Goal: Answer question/provide support: Share knowledge or assist other users

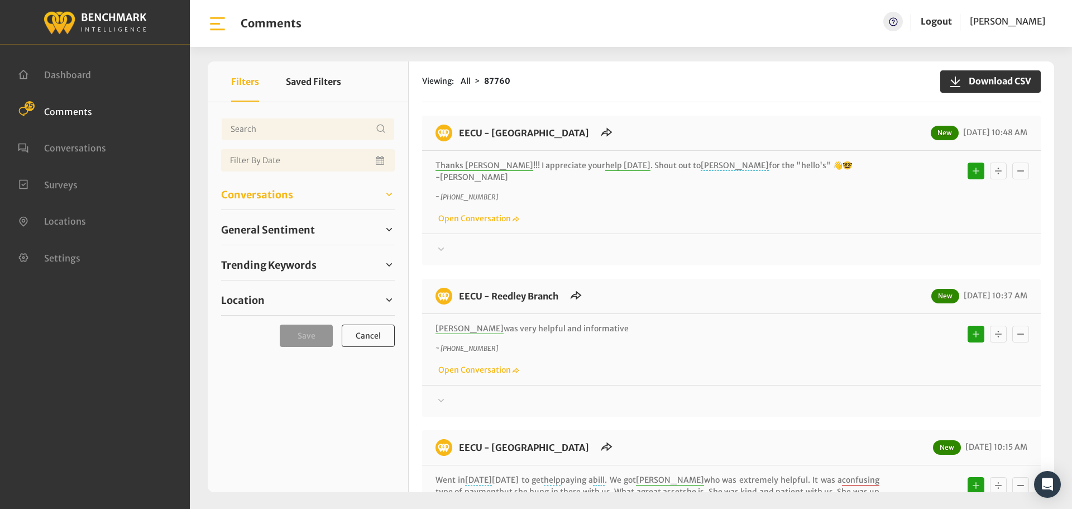
click at [240, 189] on span "Conversations" at bounding box center [257, 194] width 72 height 15
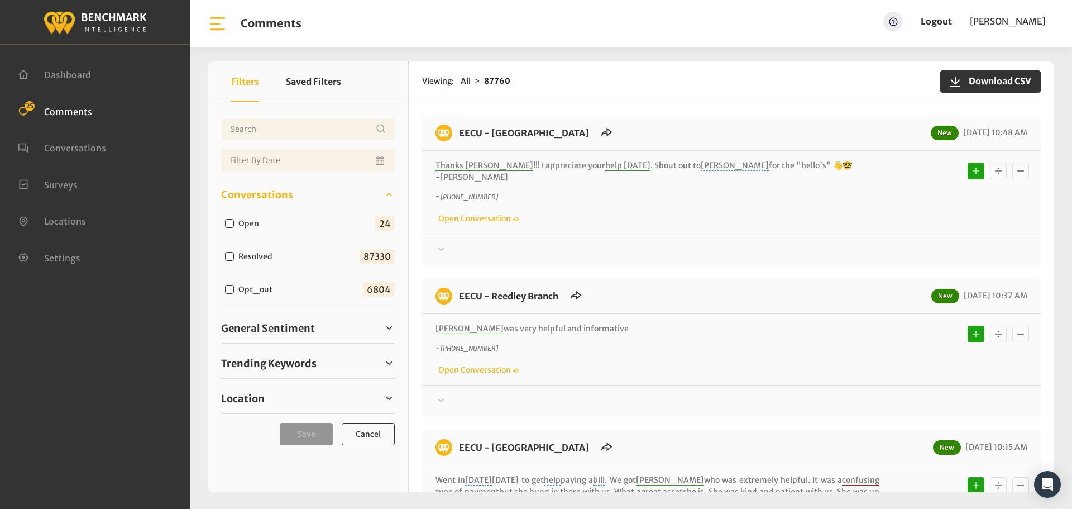
click at [227, 224] on input "Open" at bounding box center [229, 223] width 9 height 9
checkbox input "true"
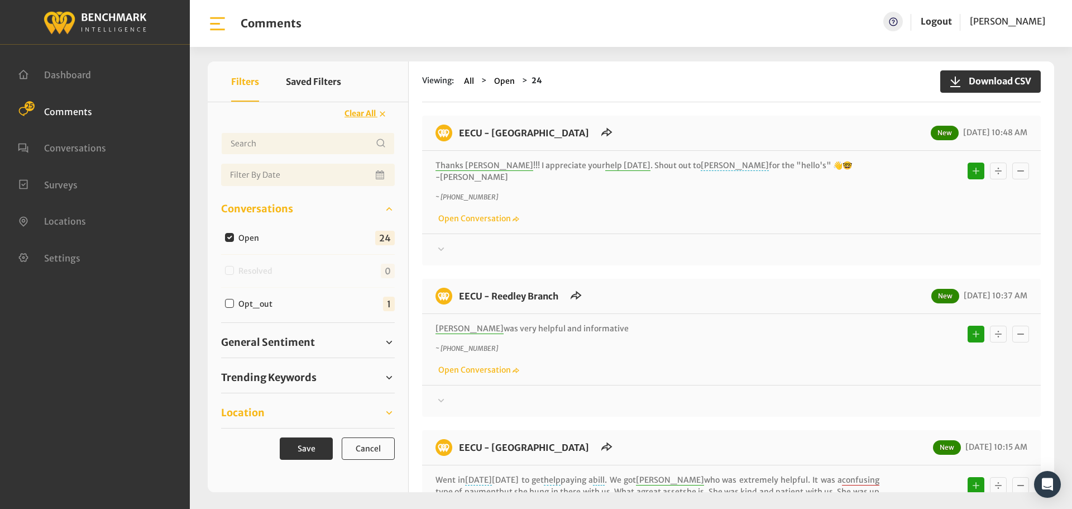
click at [242, 414] on span "Location" at bounding box center [243, 412] width 44 height 15
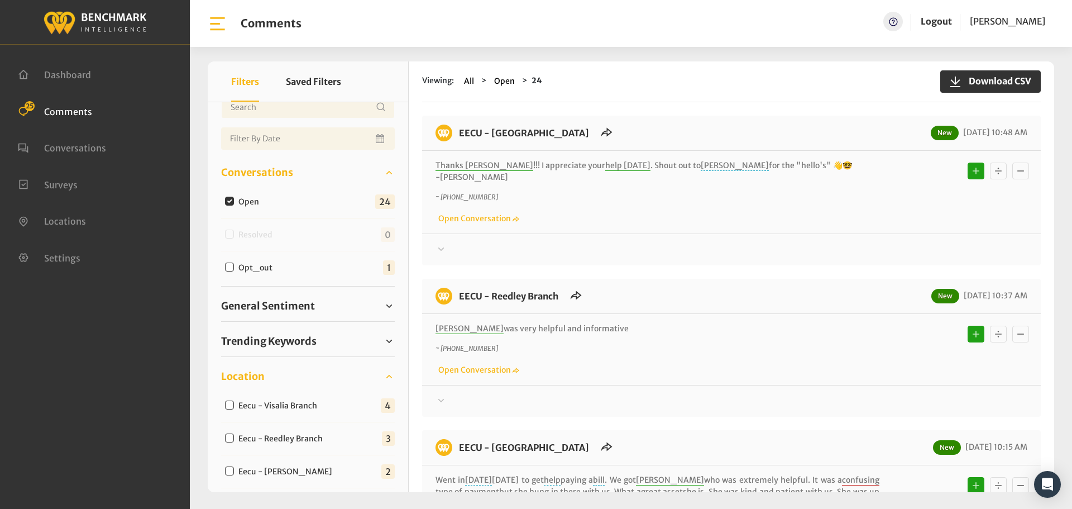
scroll to position [56, 0]
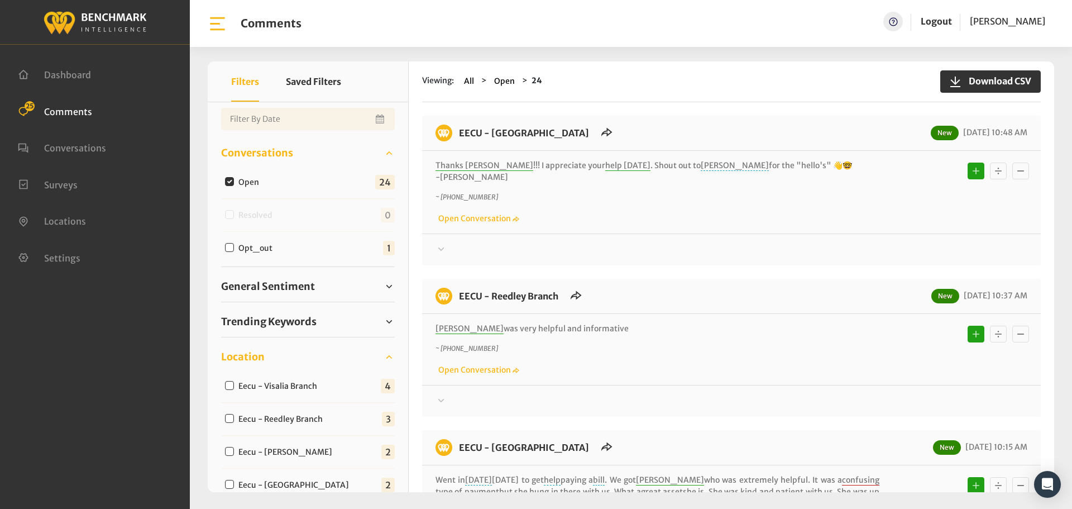
click at [227, 385] on input "Eecu - Visalia Branch" at bounding box center [229, 385] width 9 height 9
checkbox input "true"
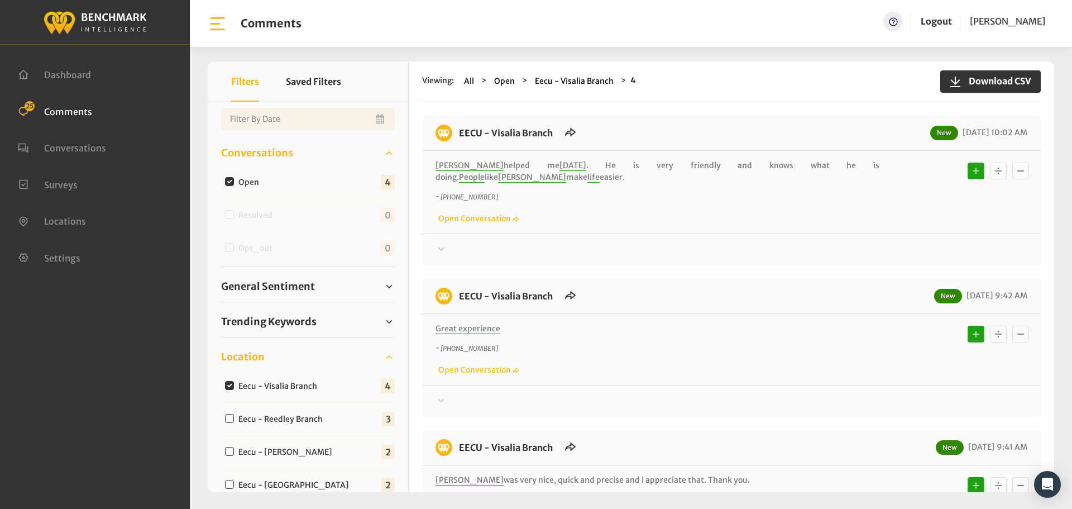
click at [455, 243] on div at bounding box center [732, 249] width 592 height 13
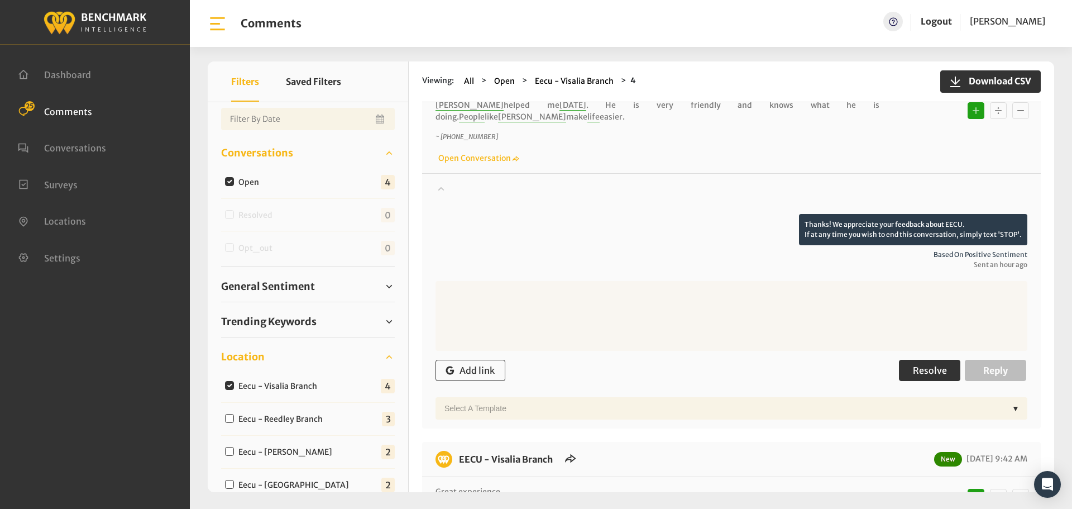
scroll to position [112, 0]
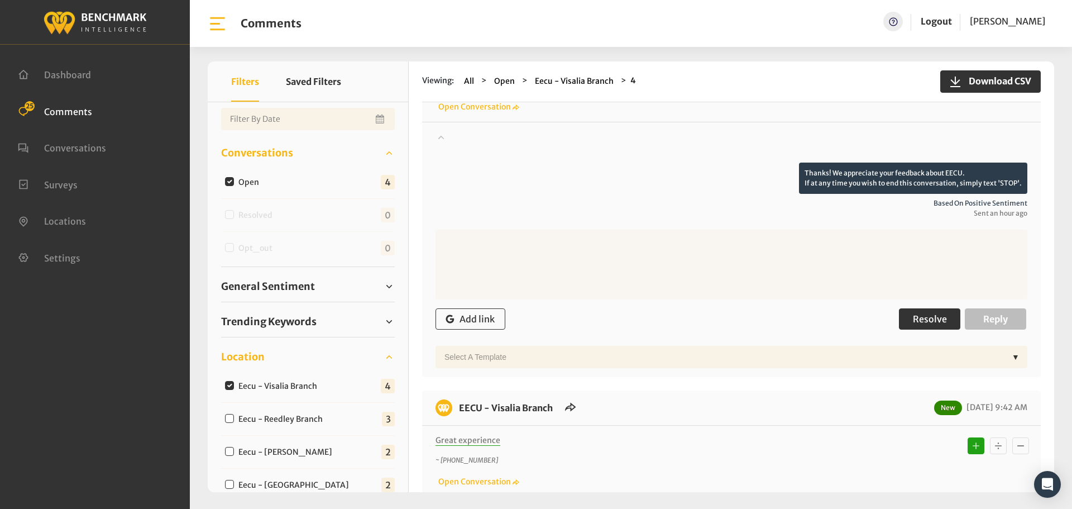
click at [906, 308] on button "Resolve" at bounding box center [929, 318] width 61 height 21
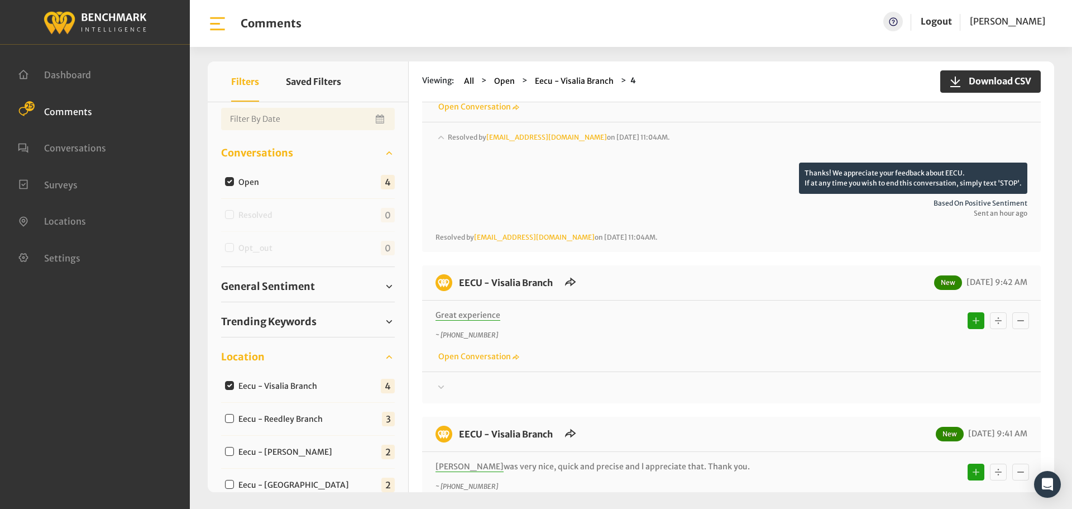
click at [467, 163] on div at bounding box center [732, 146] width 592 height 31
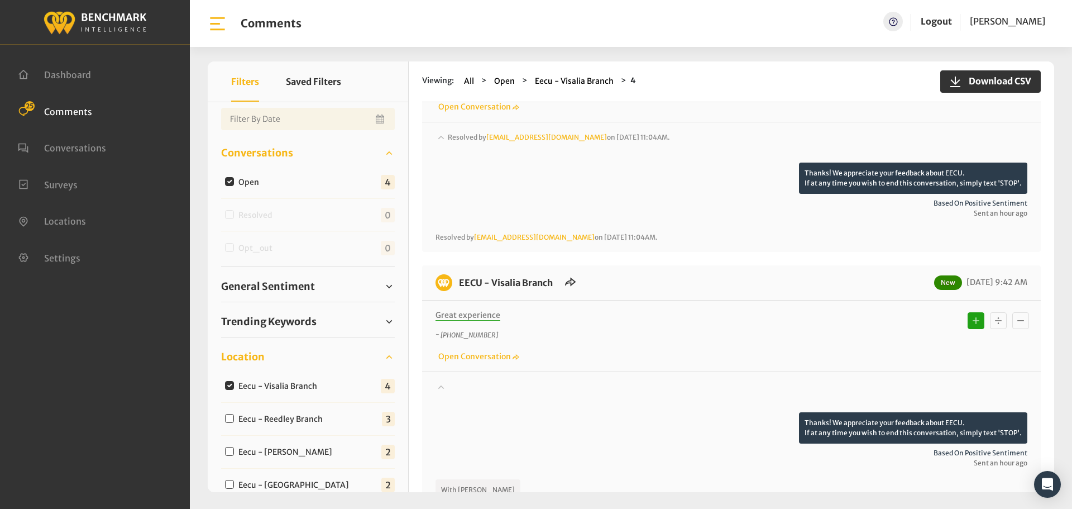
scroll to position [279, 0]
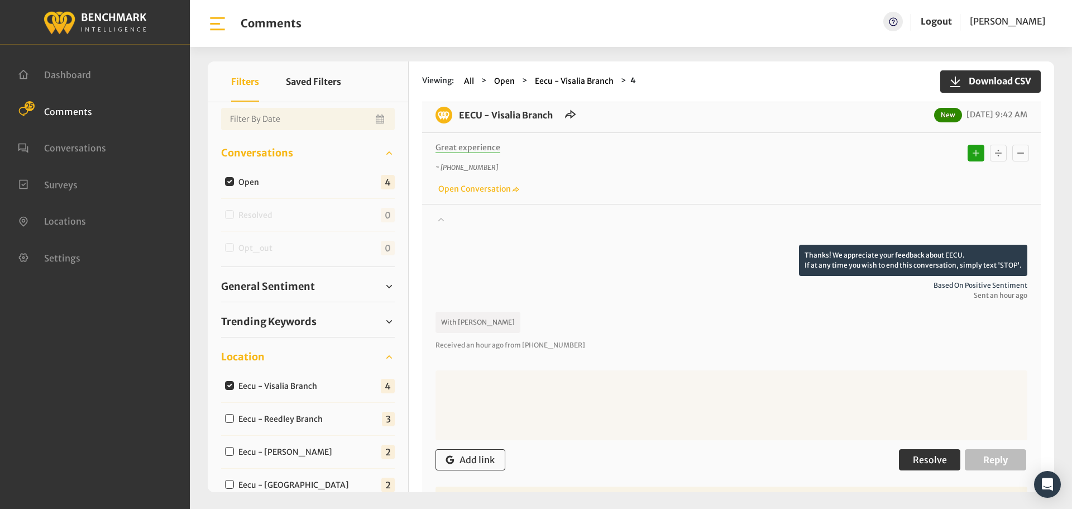
click at [918, 454] on span "Resolve" at bounding box center [930, 459] width 34 height 11
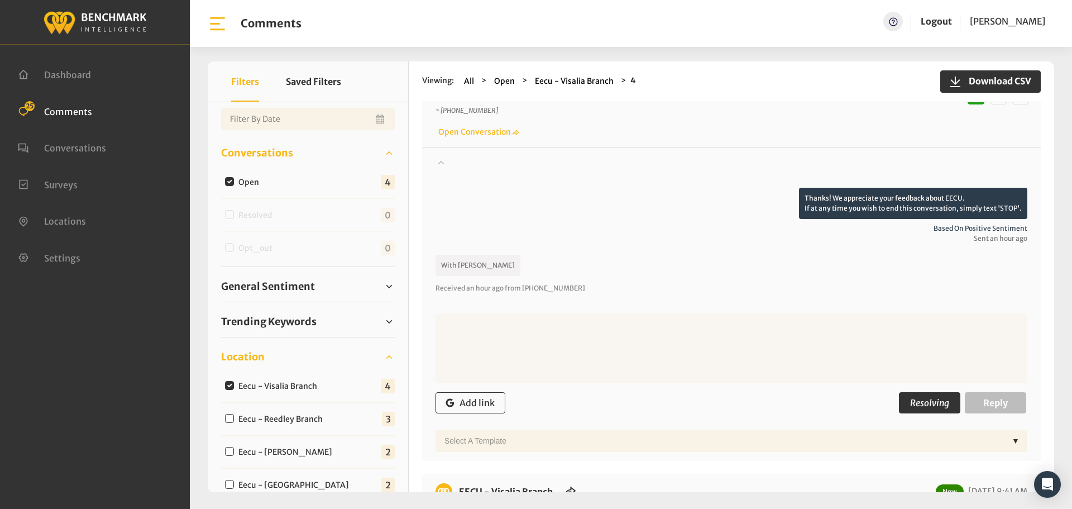
scroll to position [447, 0]
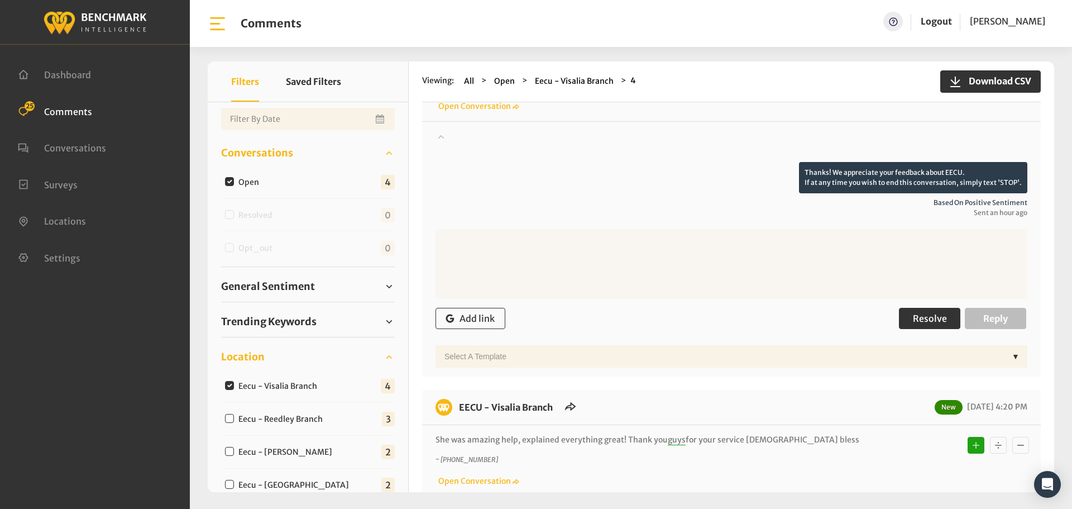
click at [923, 313] on span "Resolve" at bounding box center [930, 318] width 34 height 11
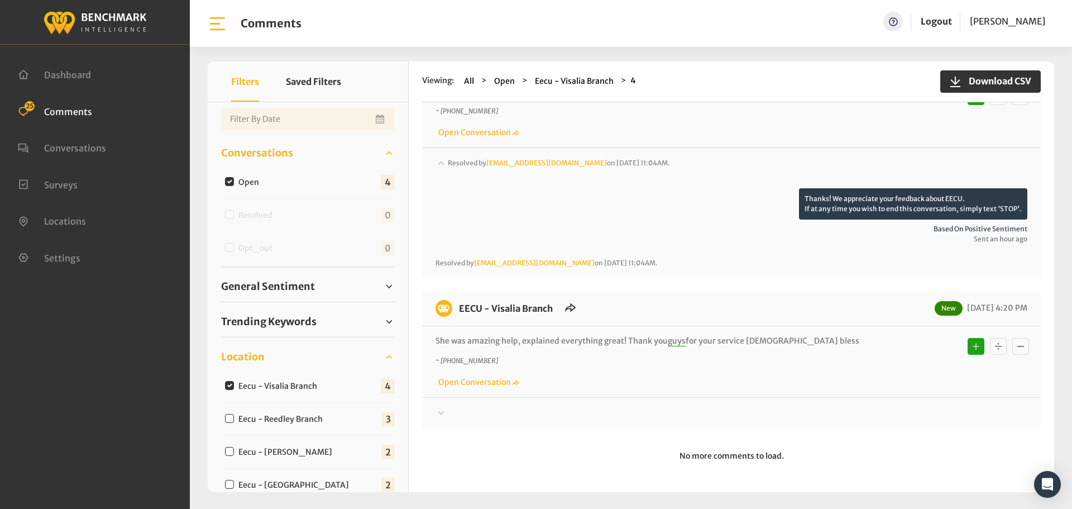
scroll to position [632, 0]
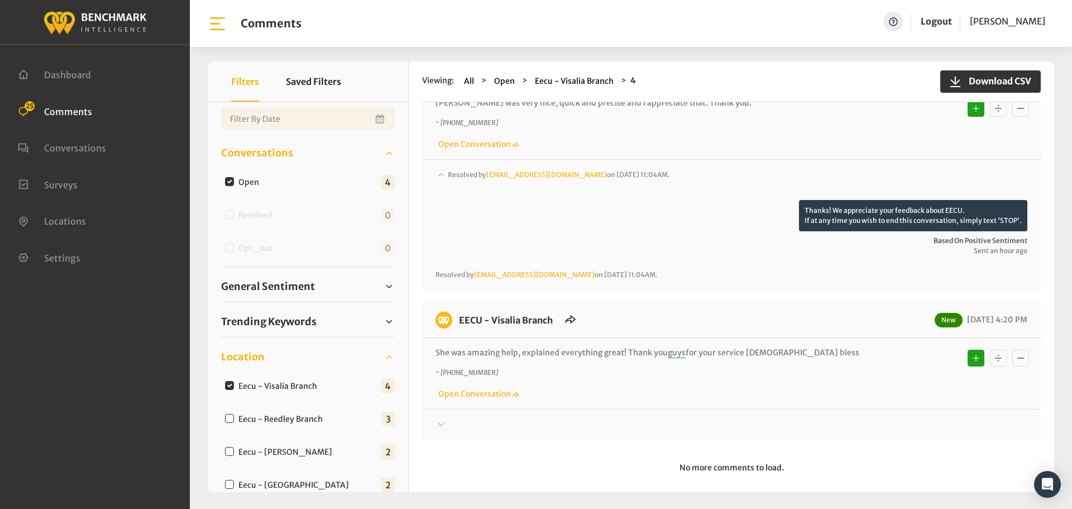
drag, startPoint x: 446, startPoint y: 414, endPoint x: 504, endPoint y: 415, distance: 58.1
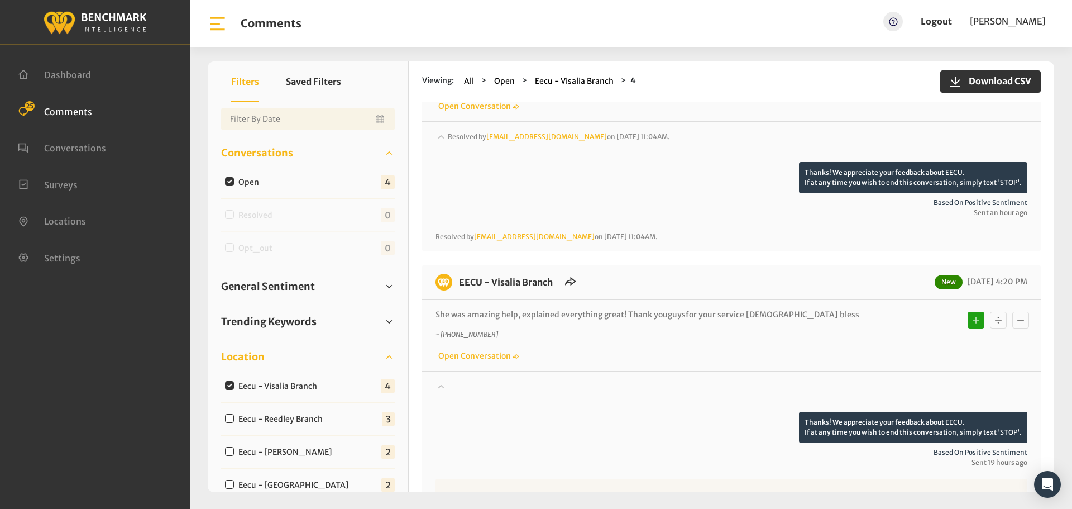
scroll to position [854, 0]
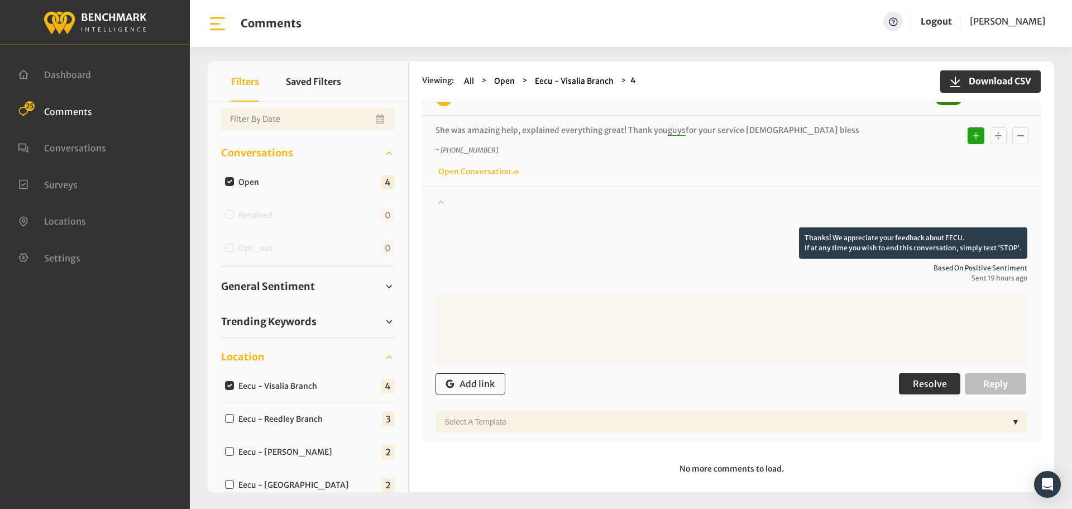
click at [938, 378] on button "Resolve" at bounding box center [929, 383] width 61 height 21
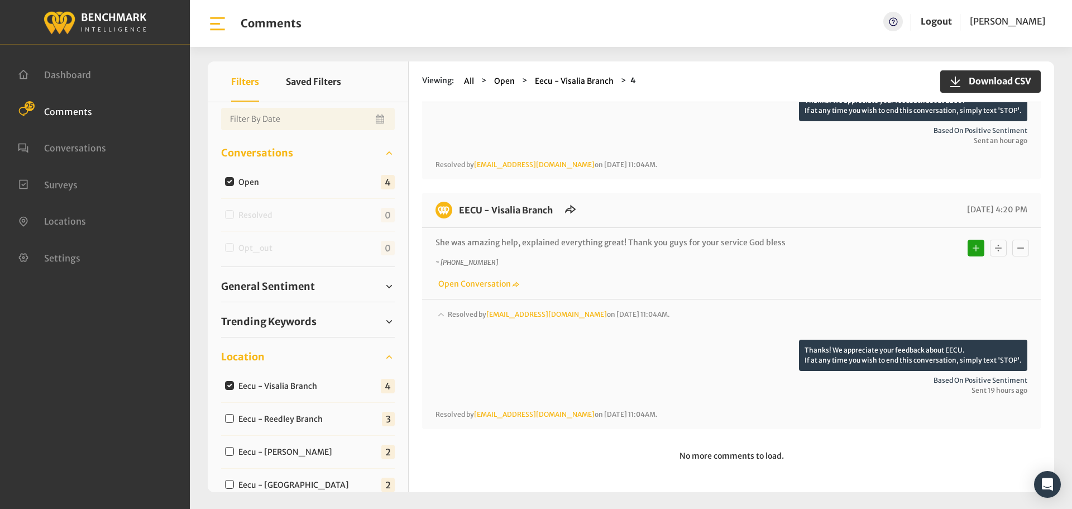
scroll to position [730, 0]
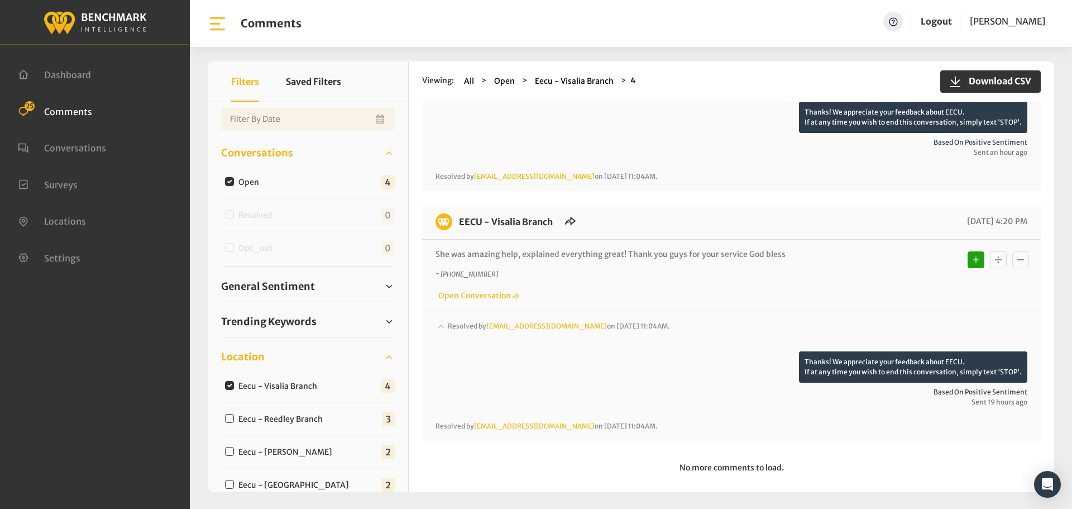
click at [236, 420] on label "Eecu - Reedley Branch" at bounding box center [283, 419] width 97 height 12
click at [234, 420] on input "Eecu - Reedley Branch" at bounding box center [229, 418] width 9 height 9
checkbox input "true"
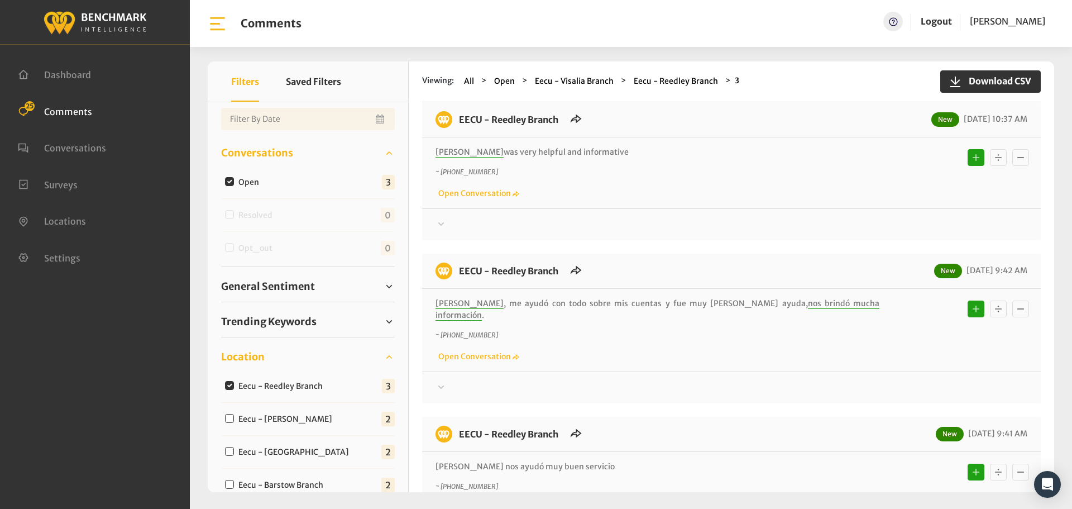
scroll to position [0, 0]
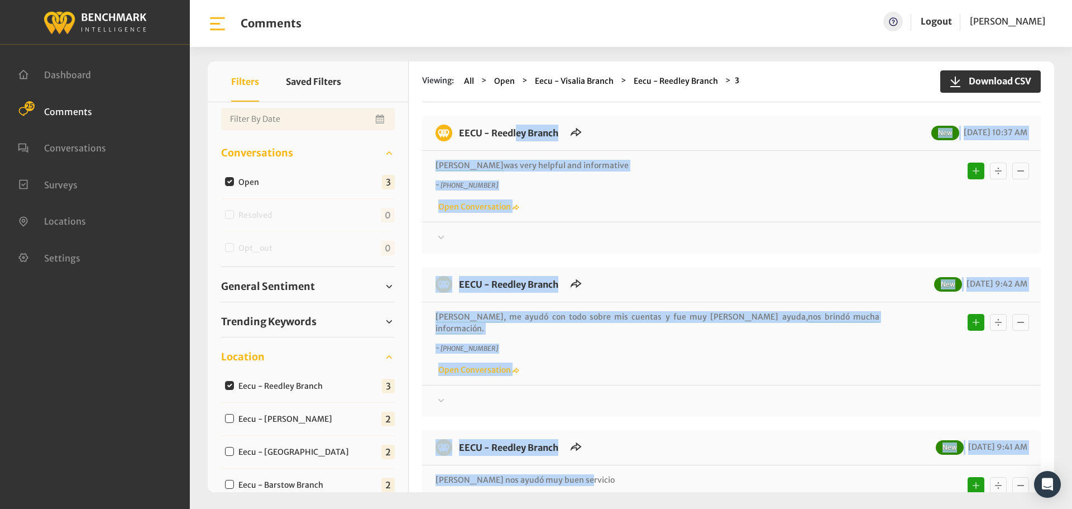
drag, startPoint x: 587, startPoint y: 341, endPoint x: 461, endPoint y: 137, distance: 239.0
click at [461, 137] on div "EECU - Reedley Branch New [DATE] 10:37 AM [PERSON_NAME] was very helpful and in…" at bounding box center [731, 342] width 619 height 452
copy div "LORE - Ipsumdo Sitame Con 54/68/2965 16:96 AD Elitsed doe temp incidid utl etdo…"
click at [442, 237] on icon at bounding box center [441, 237] width 11 height 13
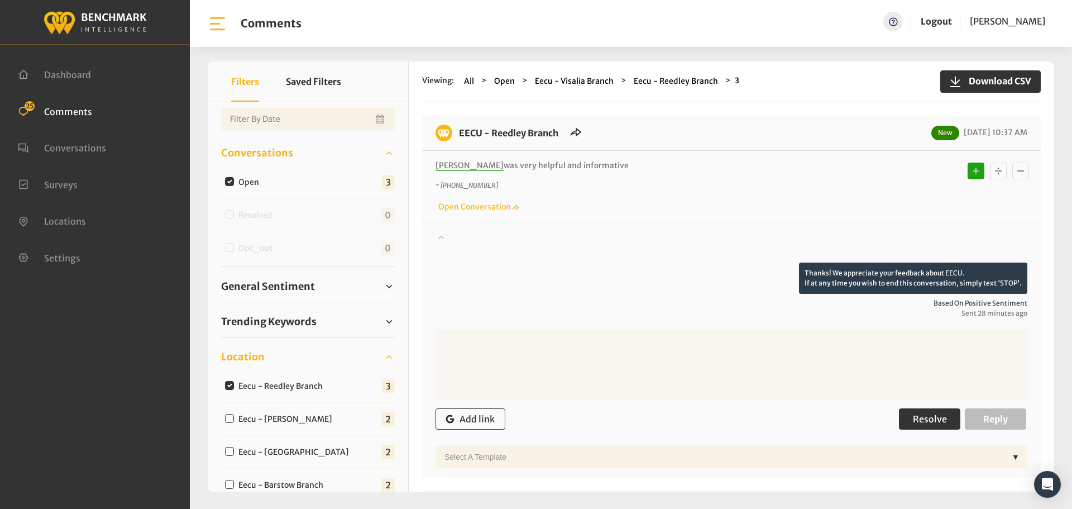
click at [919, 422] on span "Resolve" at bounding box center [930, 418] width 34 height 11
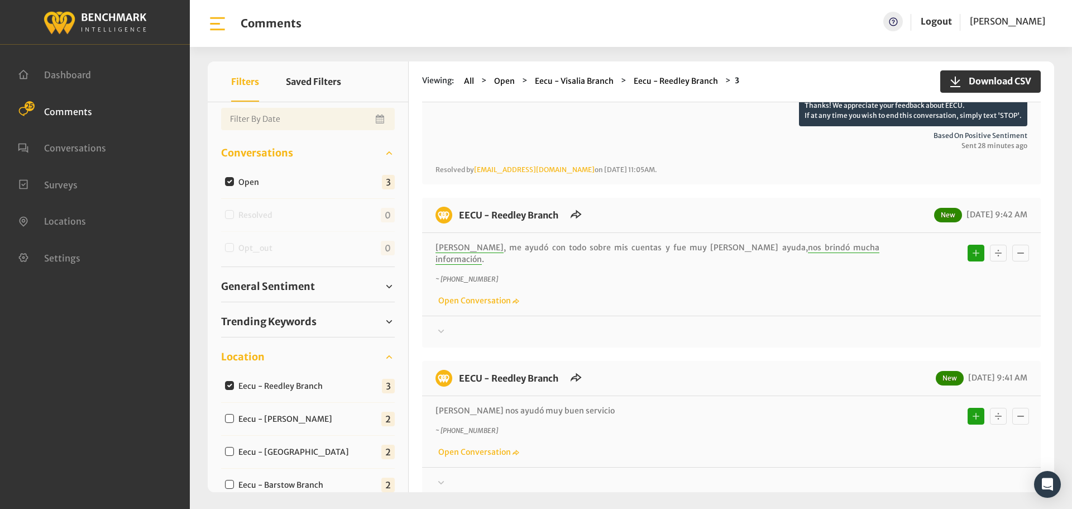
click at [469, 95] on div at bounding box center [732, 79] width 592 height 31
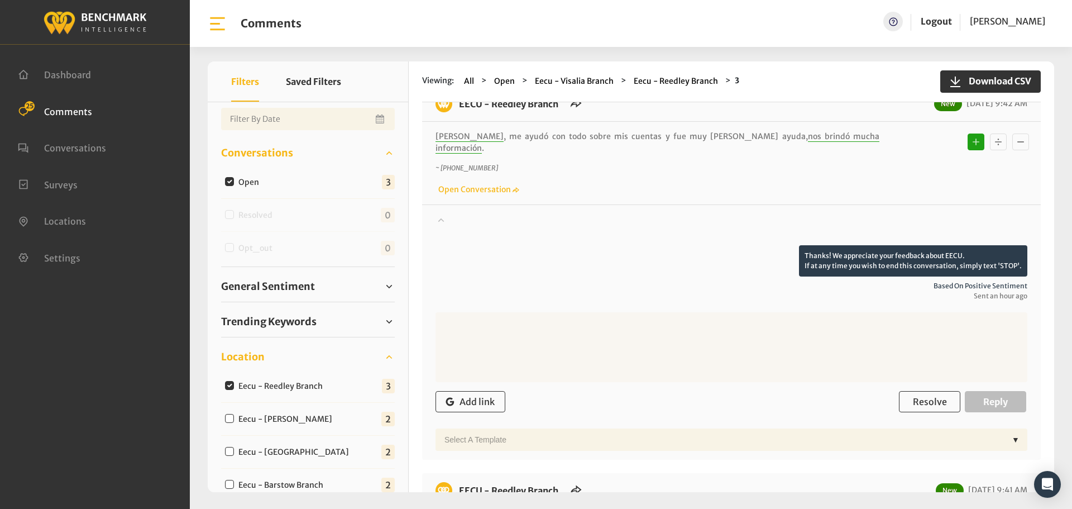
scroll to position [279, 0]
click at [921, 395] on span "Resolve" at bounding box center [930, 400] width 34 height 11
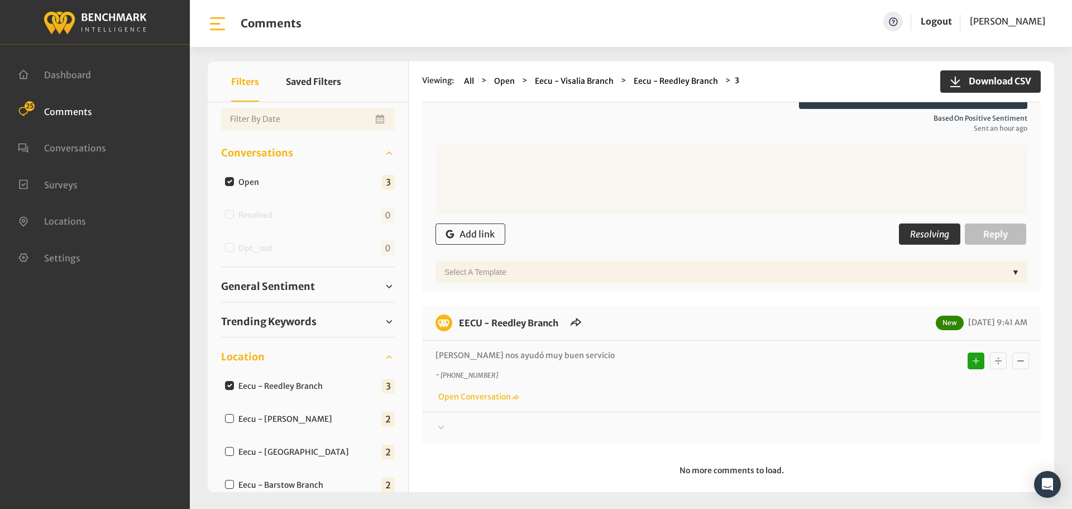
scroll to position [449, 0]
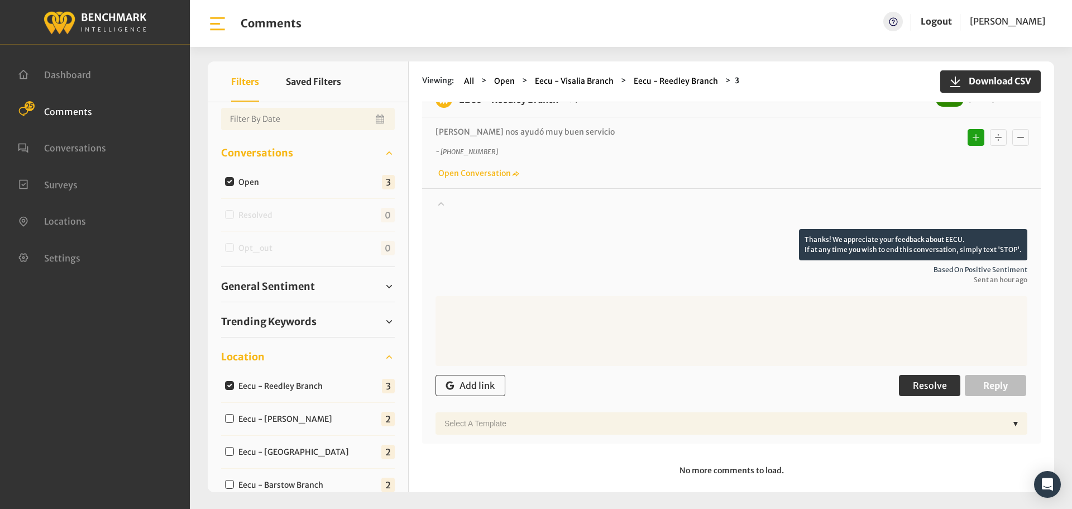
click at [918, 380] on span "Resolve" at bounding box center [930, 385] width 34 height 11
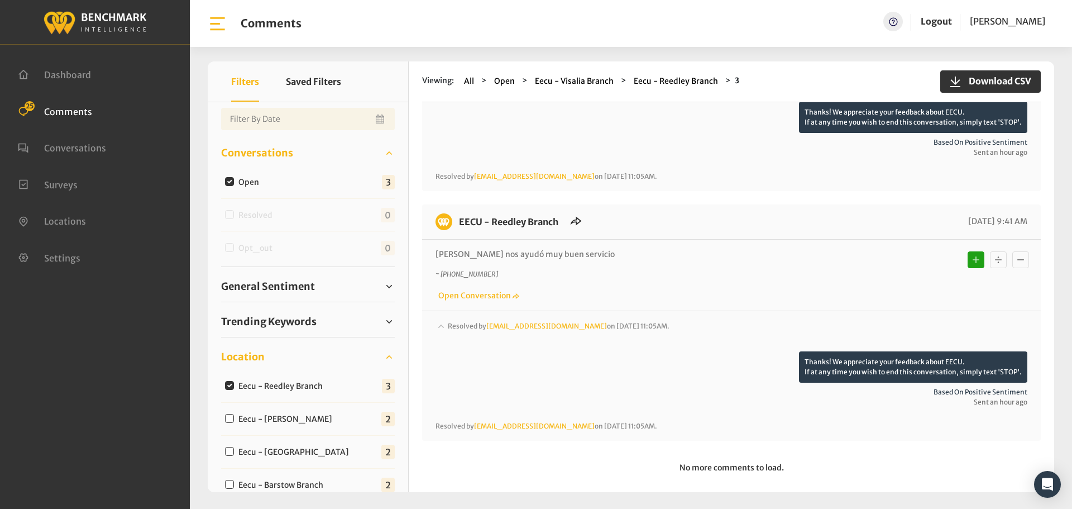
click at [231, 420] on input "Eecu - [PERSON_NAME]" at bounding box center [229, 418] width 9 height 9
checkbox input "true"
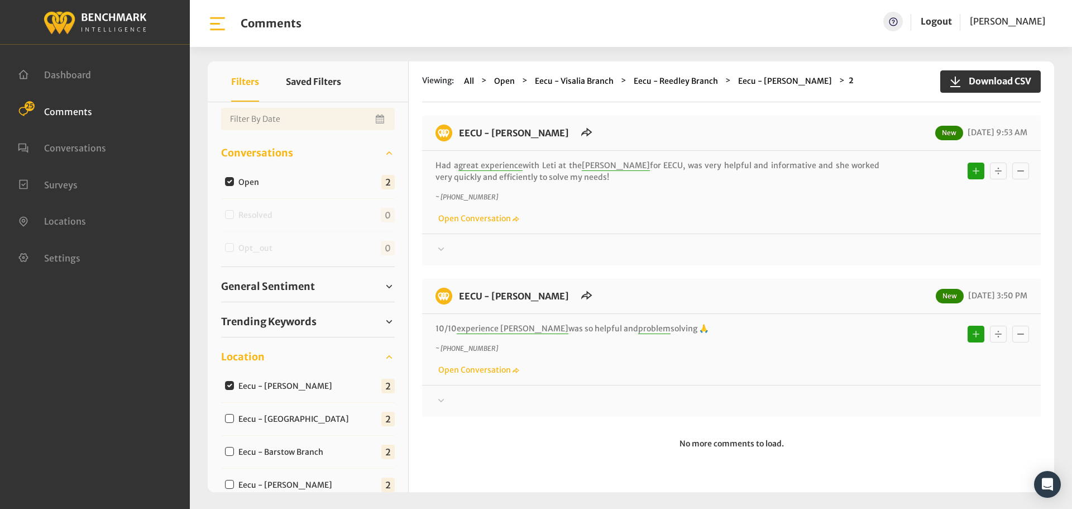
drag, startPoint x: 698, startPoint y: 325, endPoint x: 453, endPoint y: 135, distance: 309.2
click at [453, 135] on div "EECU - [PERSON_NAME] New [DATE] 9:53 AM Had a great experience with [PERSON_NAM…" at bounding box center [731, 266] width 619 height 301
click at [823, 253] on div at bounding box center [732, 249] width 592 height 13
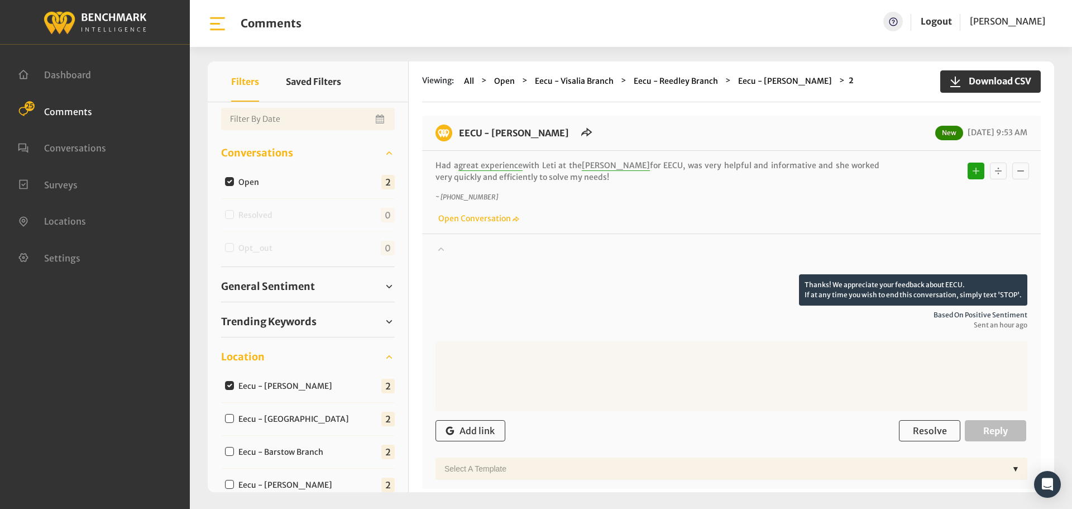
click at [442, 250] on icon at bounding box center [441, 248] width 11 height 13
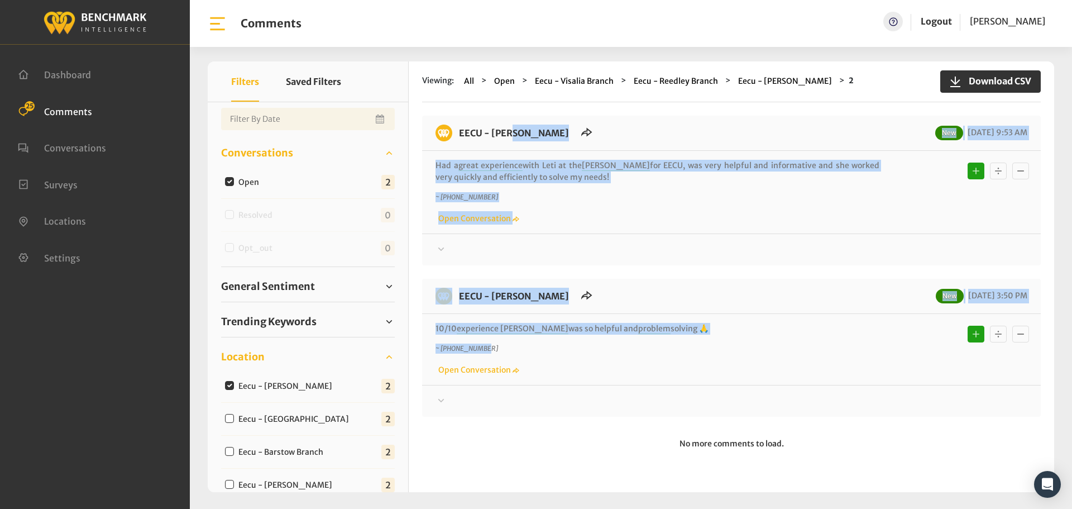
drag, startPoint x: 700, startPoint y: 336, endPoint x: 456, endPoint y: 127, distance: 321.2
click at [456, 127] on div "EECU - [PERSON_NAME] New [DATE] 9:53 AM Had a great experience with [PERSON_NAM…" at bounding box center [731, 266] width 619 height 301
click at [520, 321] on div "10/10 experience [PERSON_NAME] was so helpful and problem solving 🙏 ~ [PHONE_NU…" at bounding box center [731, 349] width 619 height 71
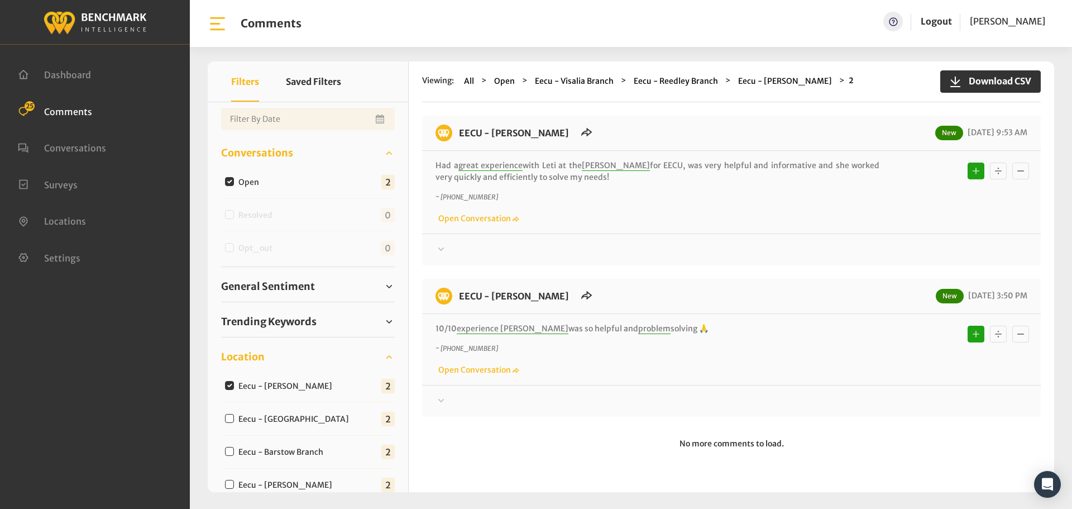
drag, startPoint x: 674, startPoint y: 328, endPoint x: 457, endPoint y: 139, distance: 288.2
click at [458, 139] on div "EECU - [PERSON_NAME] New [DATE] 9:53 AM Had a great experience with [PERSON_NAM…" at bounding box center [731, 266] width 619 height 301
copy div "EECU - [PERSON_NAME] New [DATE] 9:53 AM Had a great experience with [PERSON_NAM…"
click at [446, 249] on icon at bounding box center [441, 248] width 11 height 13
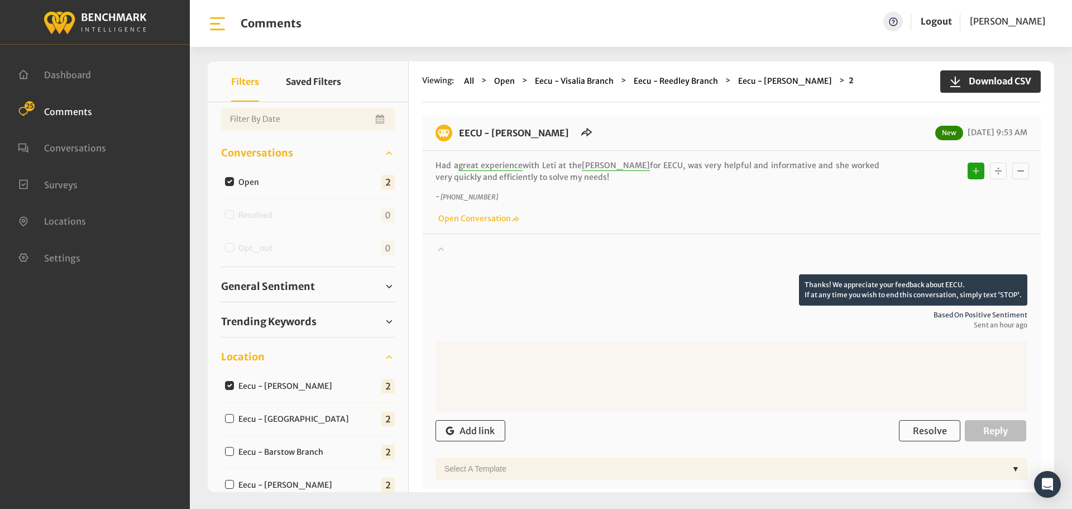
scroll to position [168, 0]
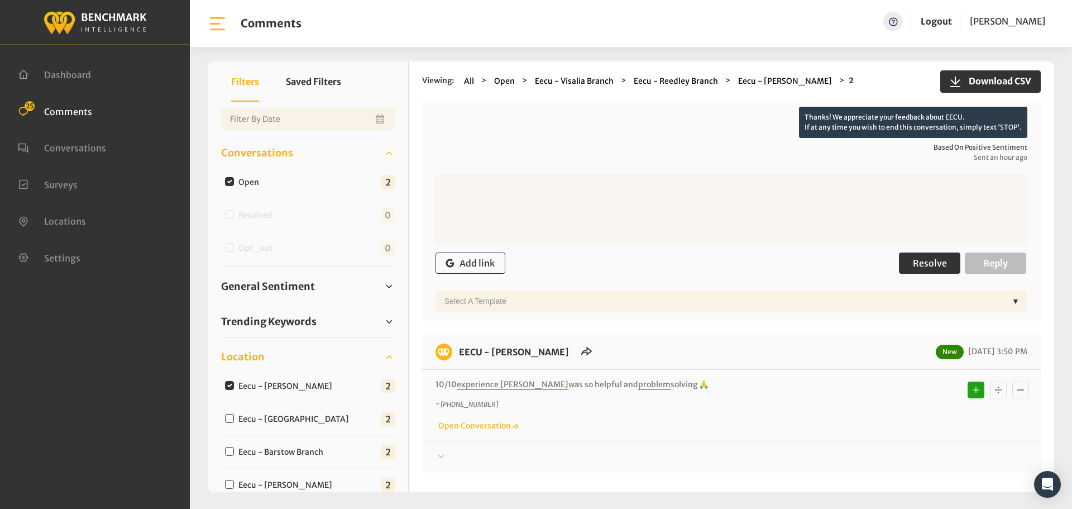
click at [932, 273] on button "Resolve" at bounding box center [929, 262] width 61 height 21
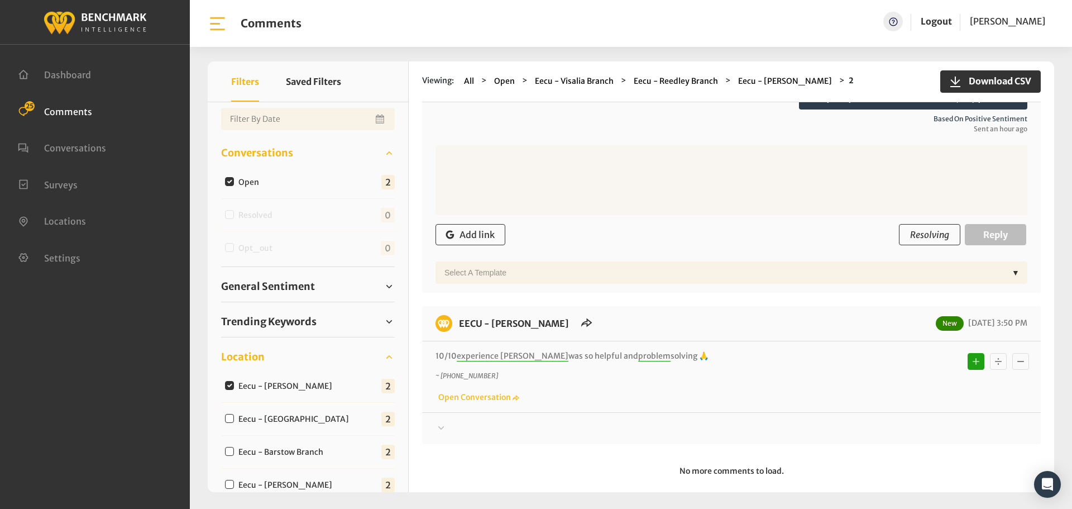
scroll to position [211, 0]
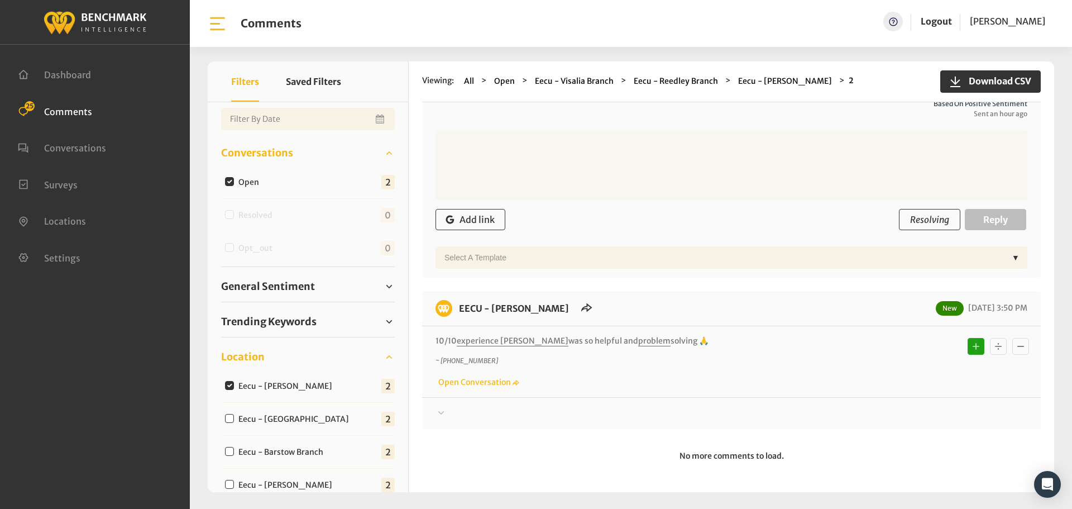
click at [450, 63] on div at bounding box center [732, 47] width 592 height 31
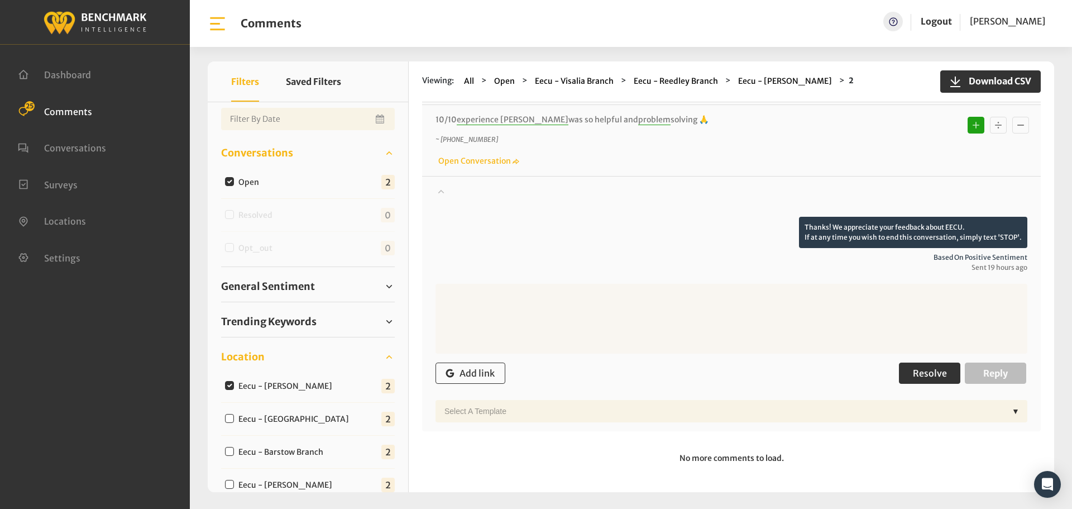
click at [927, 372] on span "Resolve" at bounding box center [930, 372] width 34 height 11
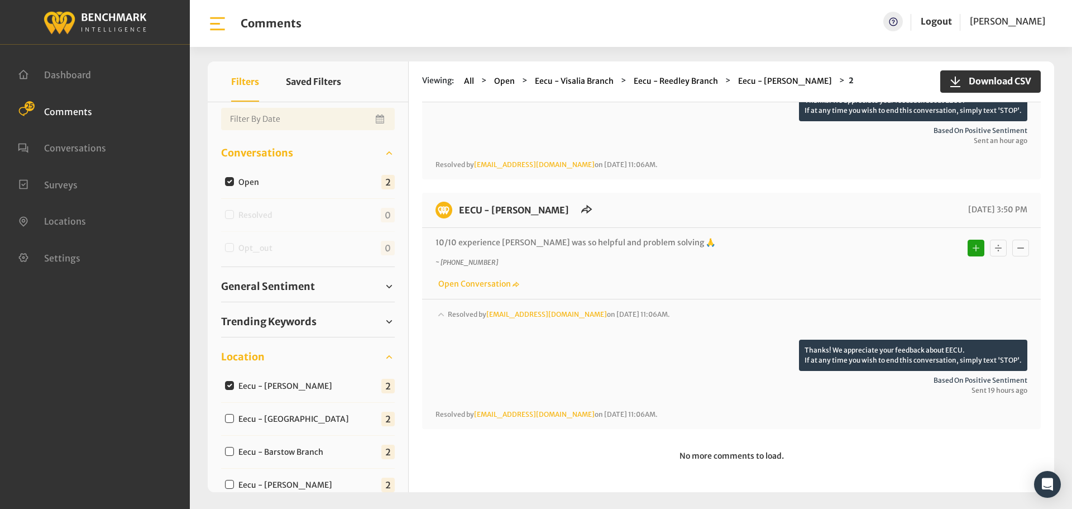
scroll to position [184, 0]
click at [232, 421] on input "Eecu - [GEOGRAPHIC_DATA]" at bounding box center [229, 418] width 9 height 9
checkbox input "true"
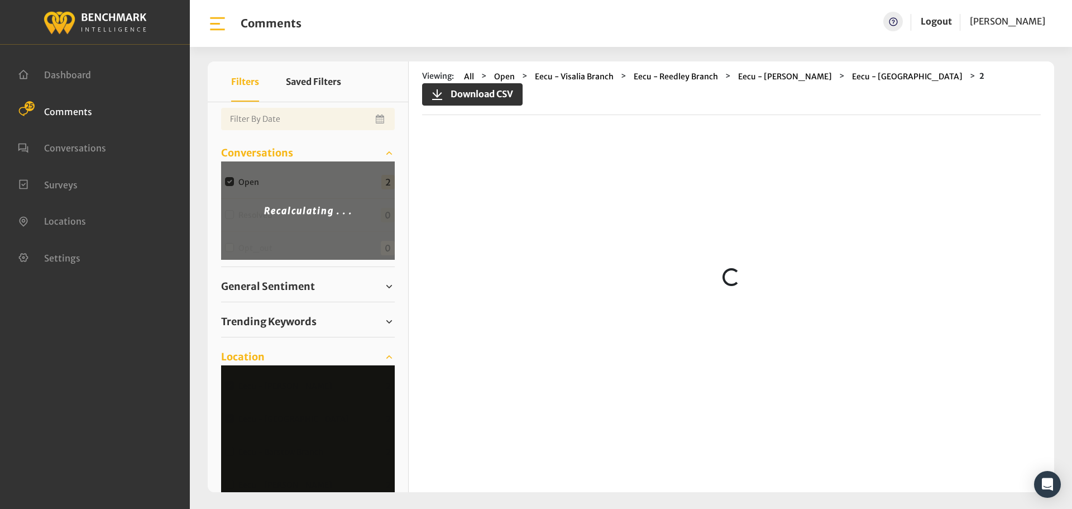
scroll to position [0, 0]
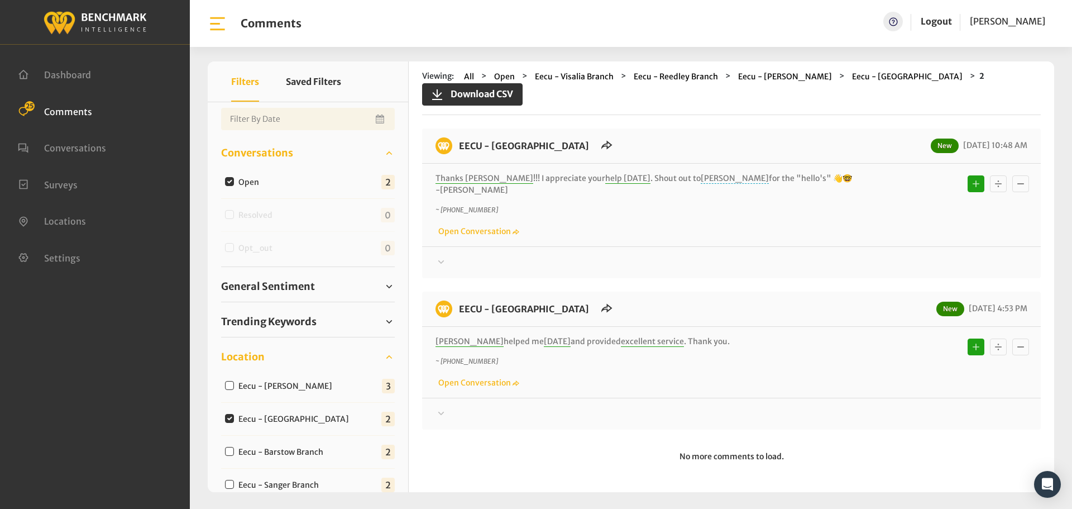
click at [701, 341] on p "[PERSON_NAME] helped me [DATE] and provided excellent service . Thank you." at bounding box center [658, 342] width 444 height 12
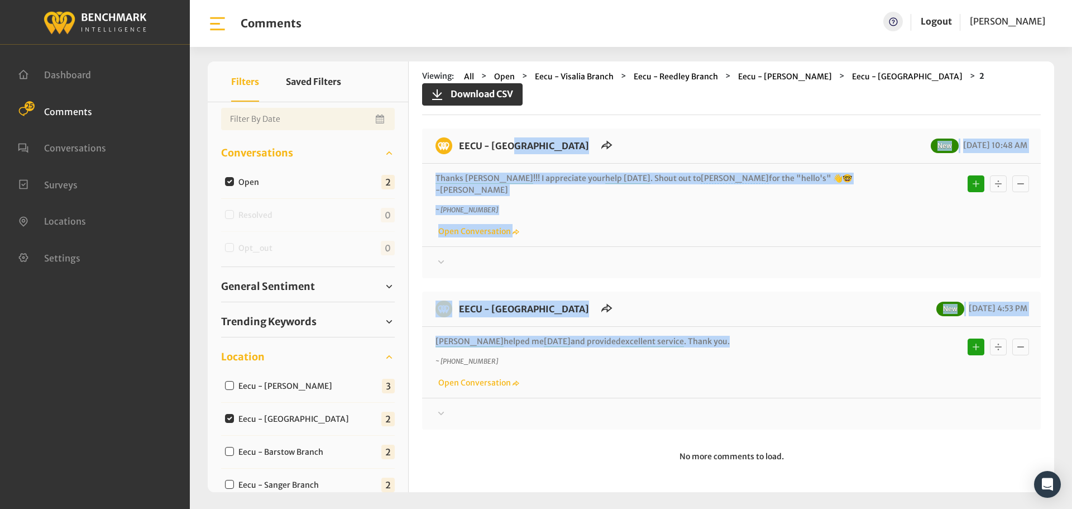
drag, startPoint x: 704, startPoint y: 346, endPoint x: 457, endPoint y: 145, distance: 317.9
click at [457, 145] on div "EECU - [GEOGRAPHIC_DATA] New [DATE] 10:48 AM Thanks [PERSON_NAME] !!! I appreci…" at bounding box center [731, 278] width 619 height 301
copy div "EECU - [GEOGRAPHIC_DATA] New [DATE] 10:48 AM Thanks [PERSON_NAME] !!! I appreci…"
click at [438, 270] on div "EECU - [GEOGRAPHIC_DATA] New [DATE] 10:48 AM Thanks [PERSON_NAME] !!! I appreci…" at bounding box center [731, 203] width 619 height 150
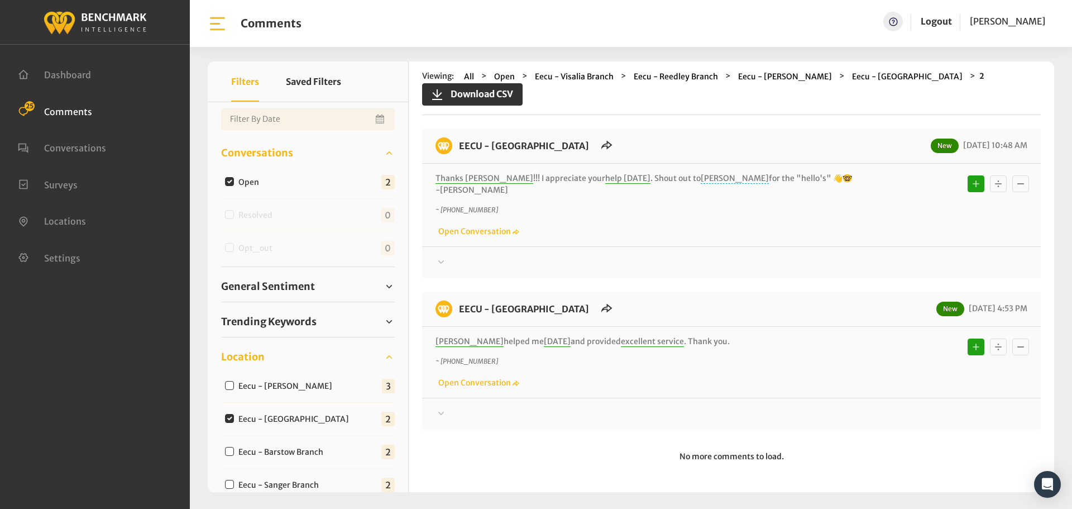
click at [467, 265] on div at bounding box center [732, 262] width 592 height 13
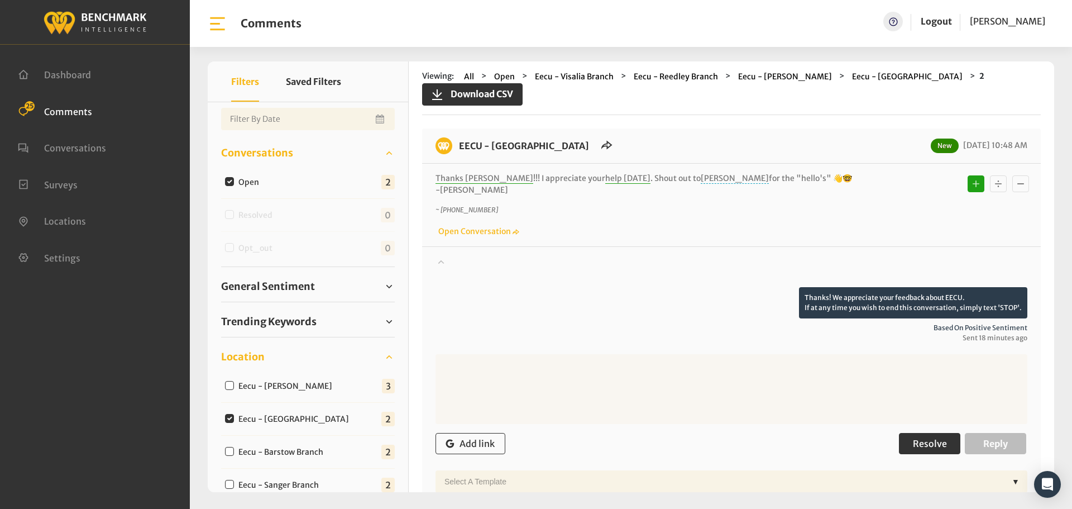
click at [916, 442] on span "Resolve" at bounding box center [930, 443] width 34 height 11
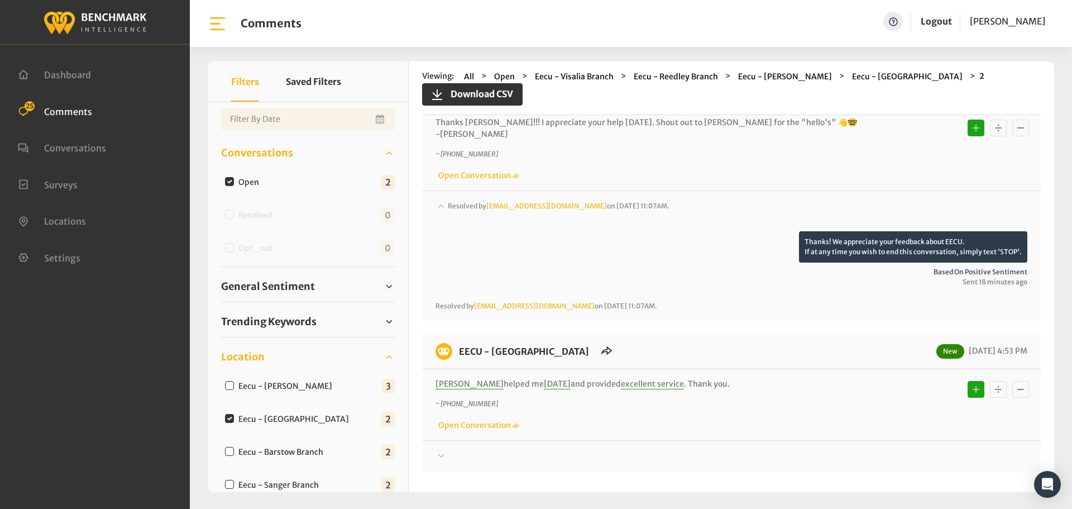
click at [449, 231] on div at bounding box center [732, 215] width 592 height 31
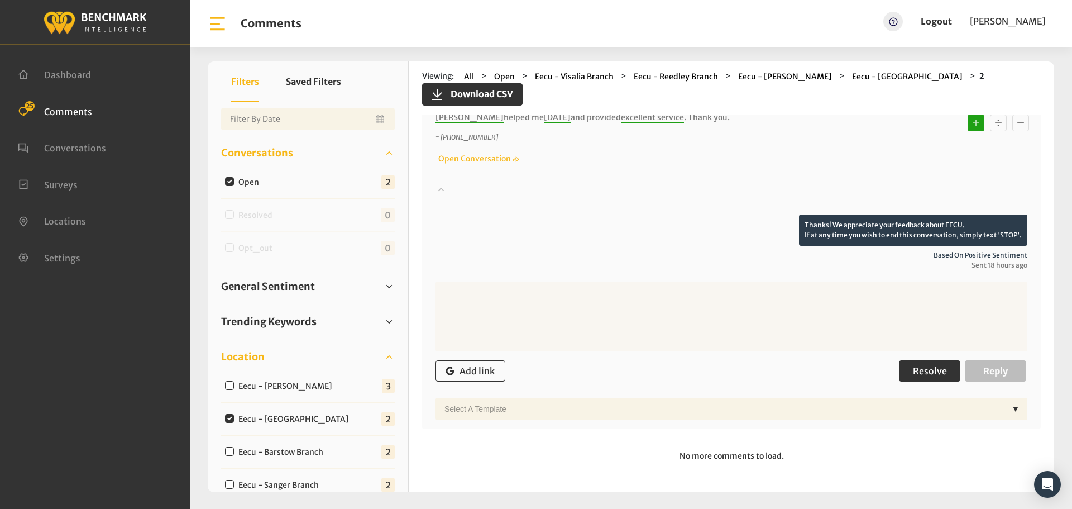
click at [903, 374] on button "Resolve" at bounding box center [929, 370] width 61 height 21
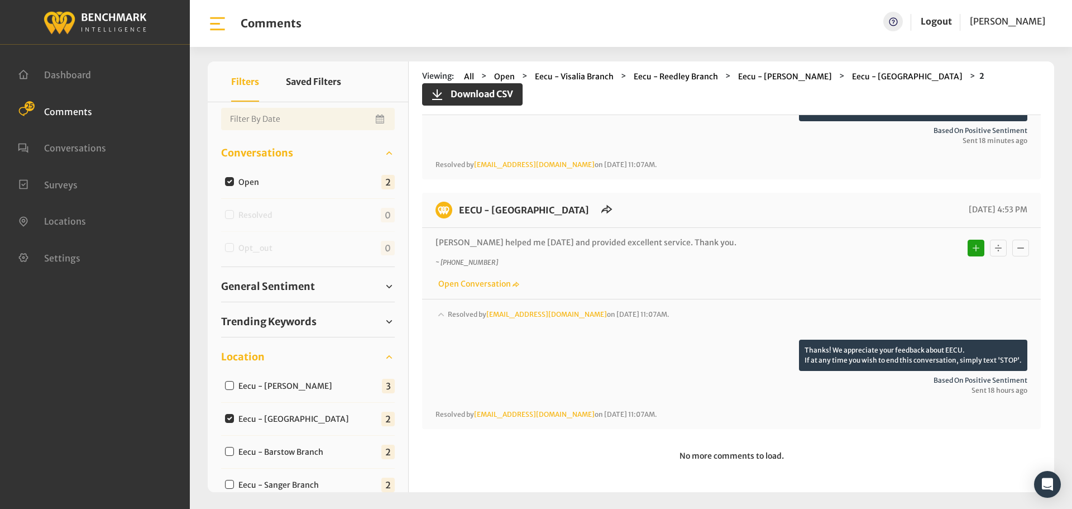
click at [220, 451] on div "Clear All" at bounding box center [308, 416] width 200 height 741
click at [224, 451] on div "Eecu - Barstow Branch" at bounding box center [276, 451] width 111 height 13
click at [227, 451] on input "Eecu - Barstow Branch" at bounding box center [229, 451] width 9 height 9
checkbox input "true"
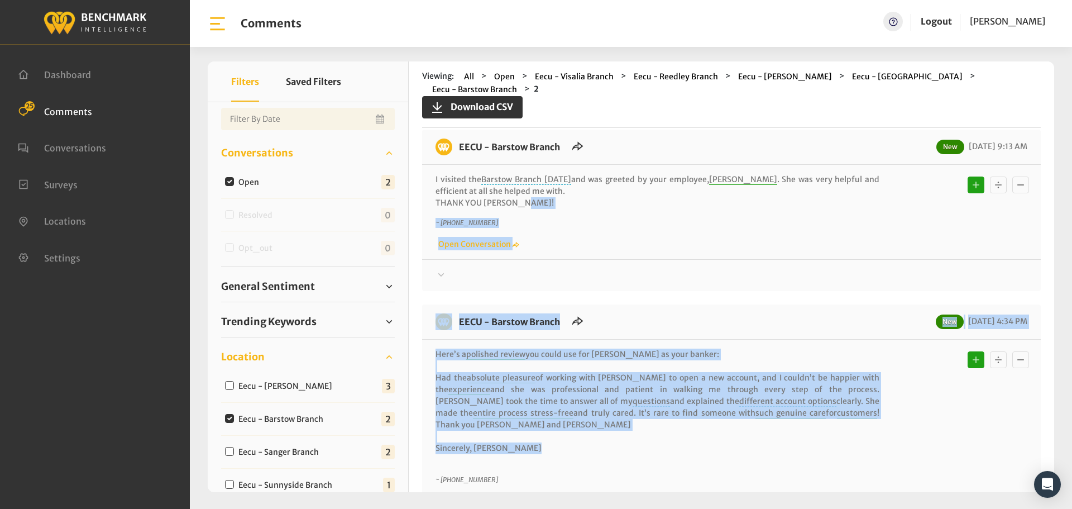
scroll to position [0, 0]
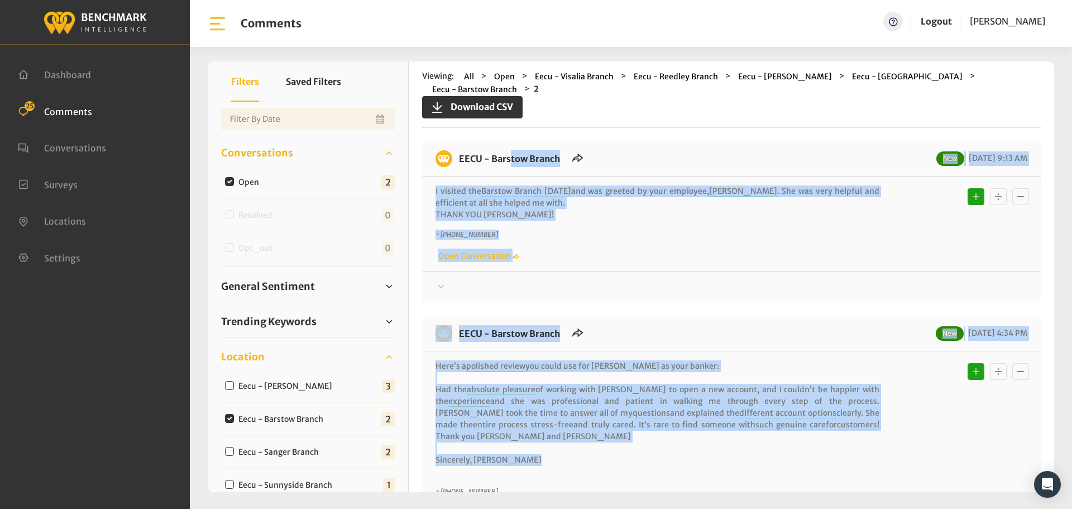
drag, startPoint x: 550, startPoint y: 328, endPoint x: 458, endPoint y: 157, distance: 194.4
click at [458, 157] on div "EECU - Barstow Branch New [DATE] 9:13 AM I visited the [GEOGRAPHIC_DATA] [DATE]…" at bounding box center [731, 350] width 619 height 418
copy div "LORE - Ipsumdo Sitame Con 57/89/5188 3:36 AD E seddoei tem Incidid Utlabo etdol…"
click at [463, 285] on div at bounding box center [732, 286] width 592 height 13
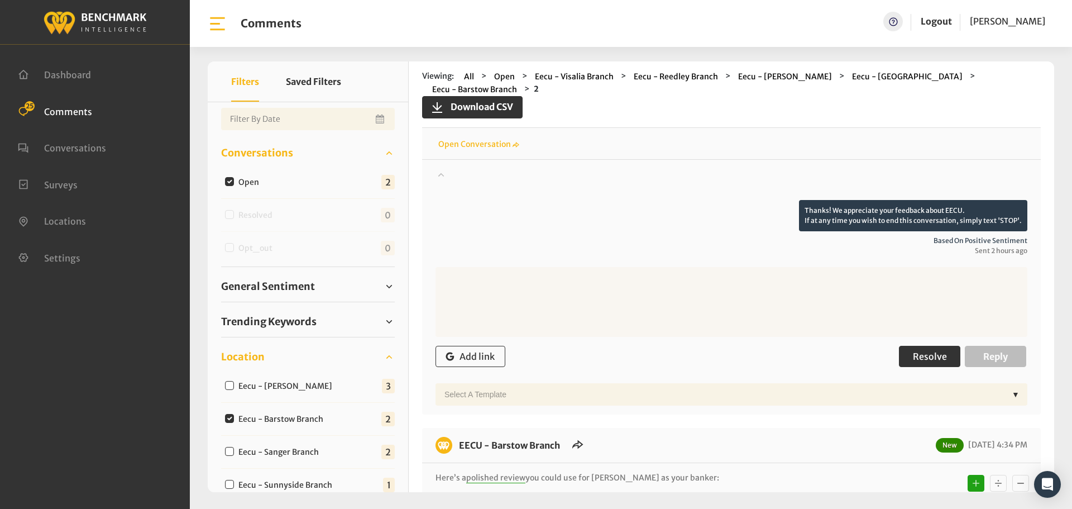
click at [899, 352] on button "Resolve" at bounding box center [929, 356] width 61 height 21
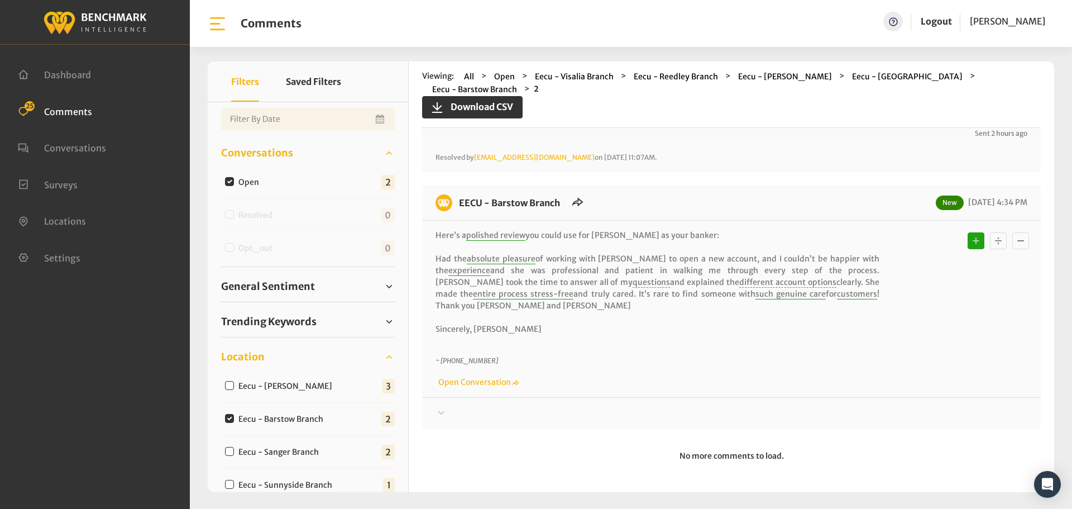
click at [453, 83] on div at bounding box center [732, 66] width 592 height 31
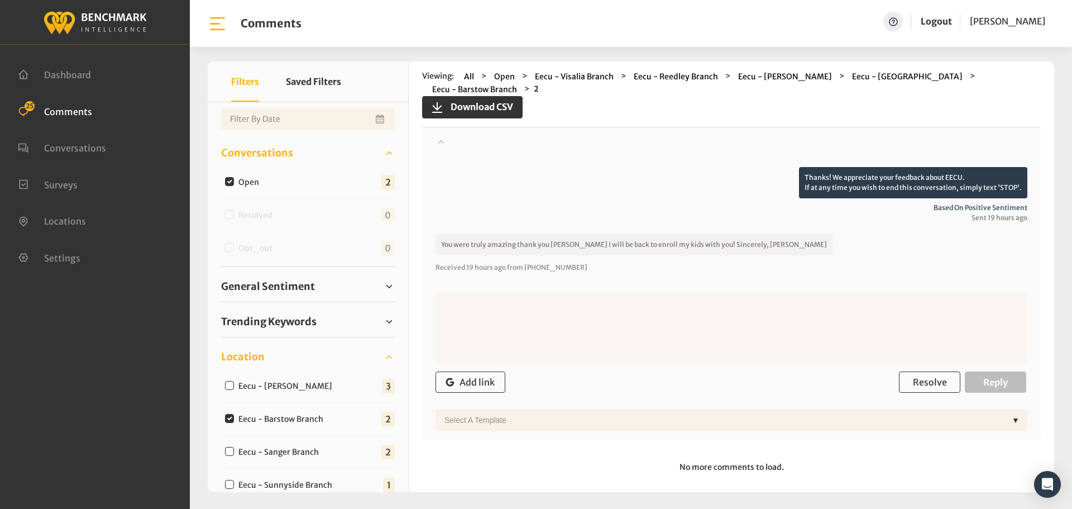
scroll to position [508, 0]
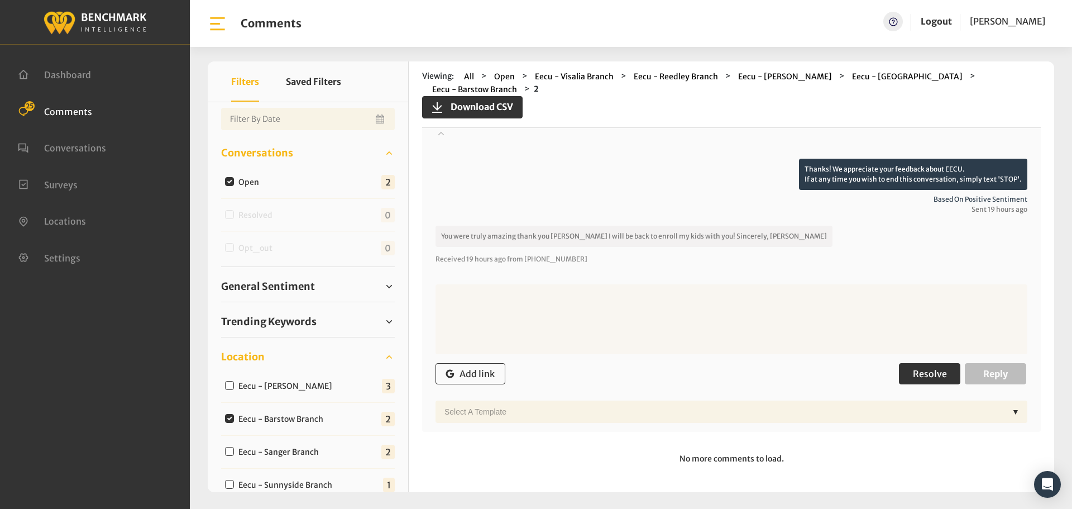
click at [932, 376] on span "Resolve" at bounding box center [930, 373] width 34 height 11
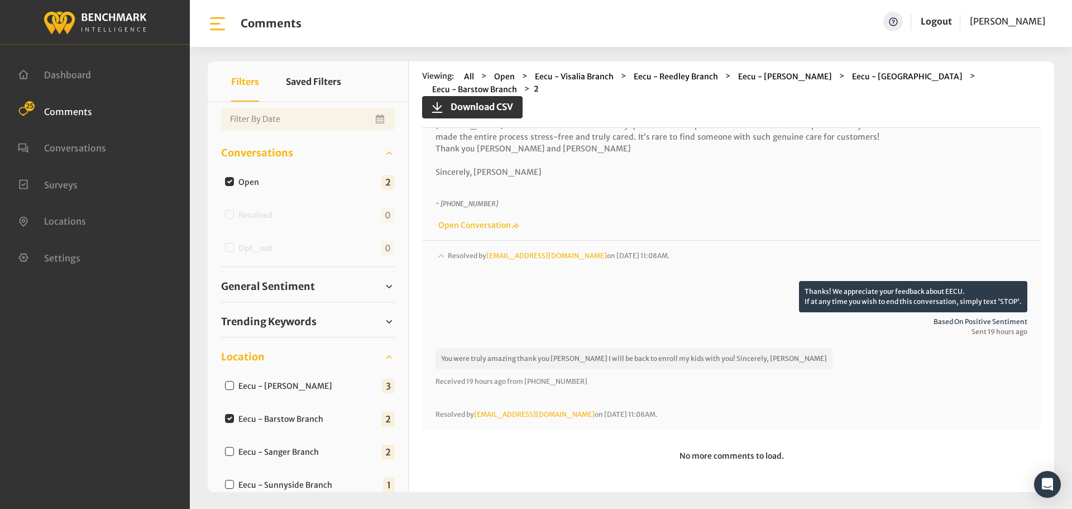
click at [233, 385] on input "Eecu - [PERSON_NAME]" at bounding box center [229, 385] width 9 height 9
checkbox input "true"
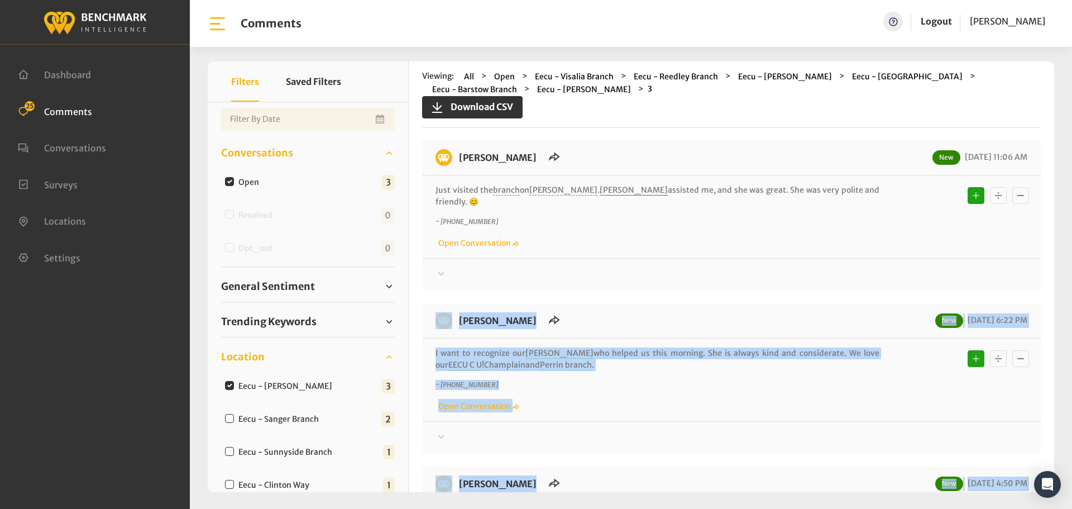
scroll to position [0, 0]
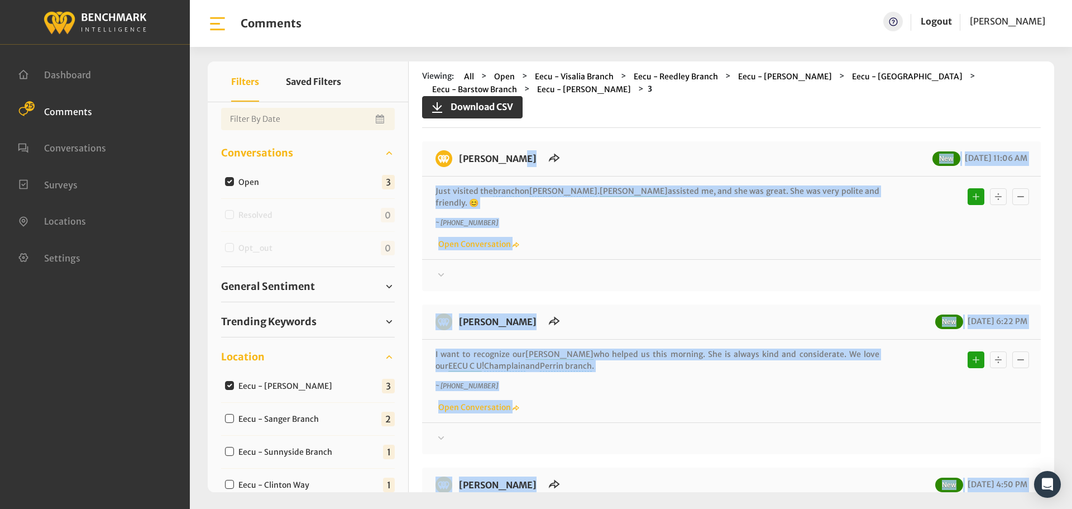
drag, startPoint x: 498, startPoint y: 417, endPoint x: 461, endPoint y: 156, distance: 262.8
click at [461, 156] on div "[PERSON_NAME] New [DATE] 11:06 AM Just visited the branch on [PERSON_NAME] . [P…" at bounding box center [731, 408] width 619 height 534
copy div "LORE - Ipsumd Sit 94/55/8080 45:82 AM Cons adipisc eli seddoe te Incidi . Utlab…"
click at [488, 269] on div at bounding box center [732, 275] width 592 height 13
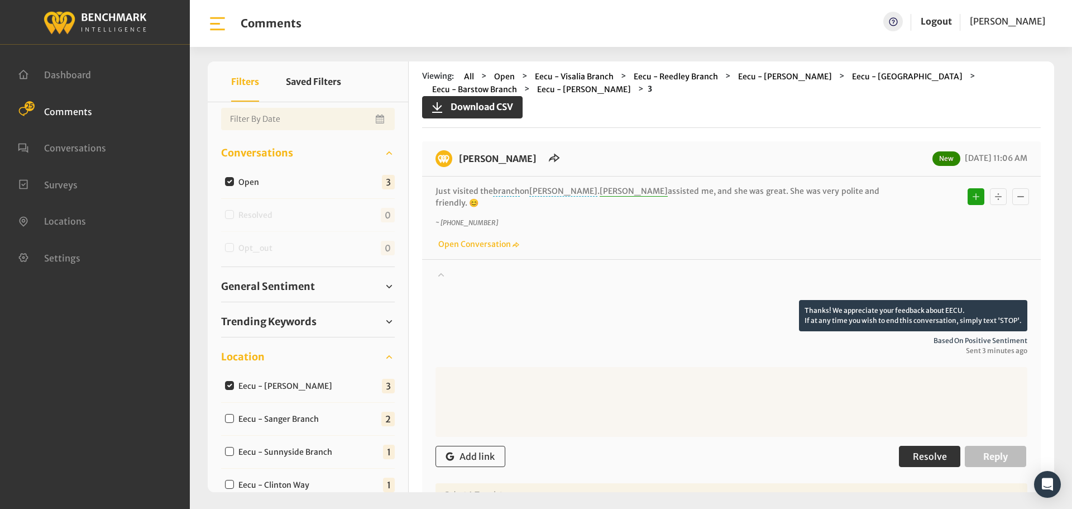
click at [928, 451] on span "Resolve" at bounding box center [930, 456] width 34 height 11
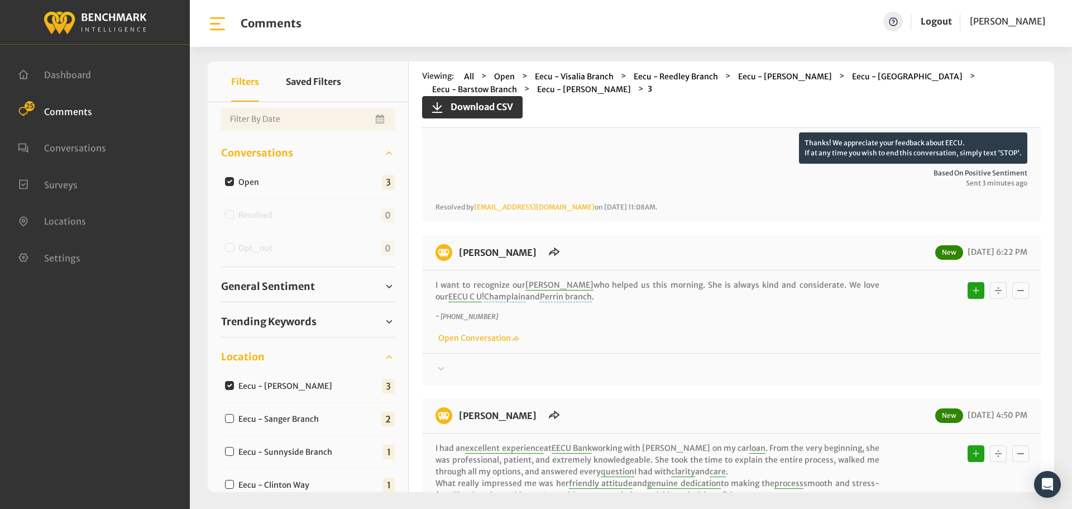
click at [468, 132] on div at bounding box center [732, 116] width 592 height 31
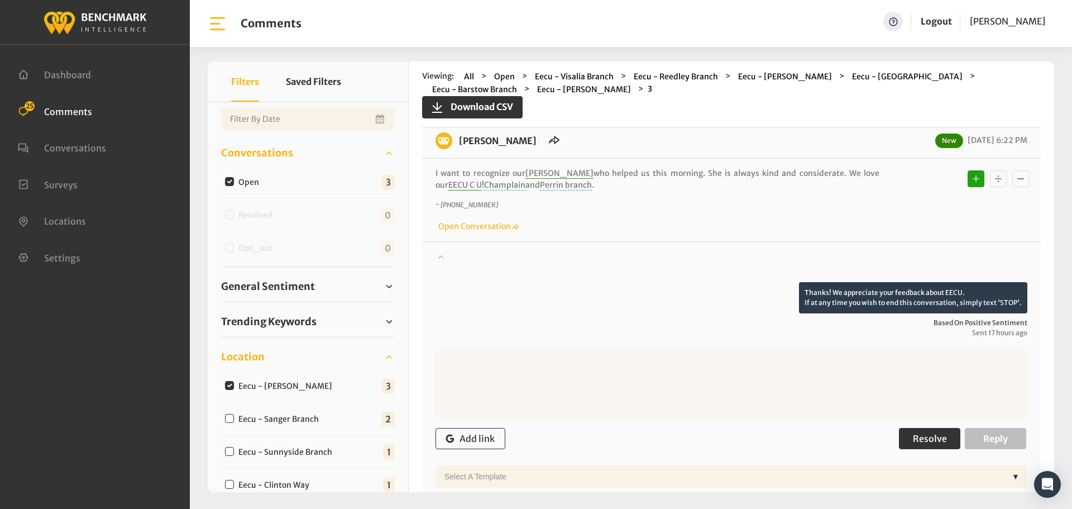
click at [913, 428] on button "Resolve" at bounding box center [929, 438] width 61 height 21
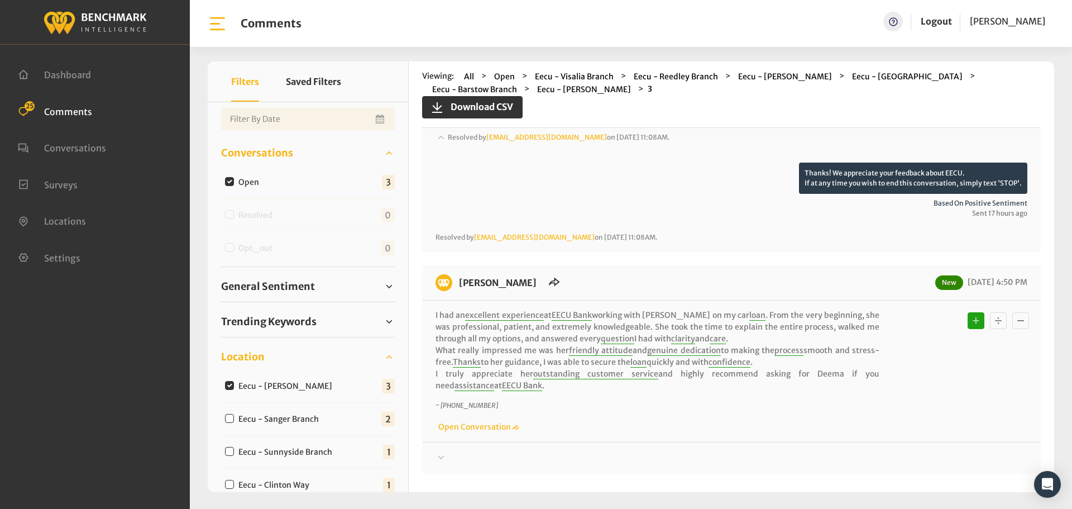
scroll to position [432, 0]
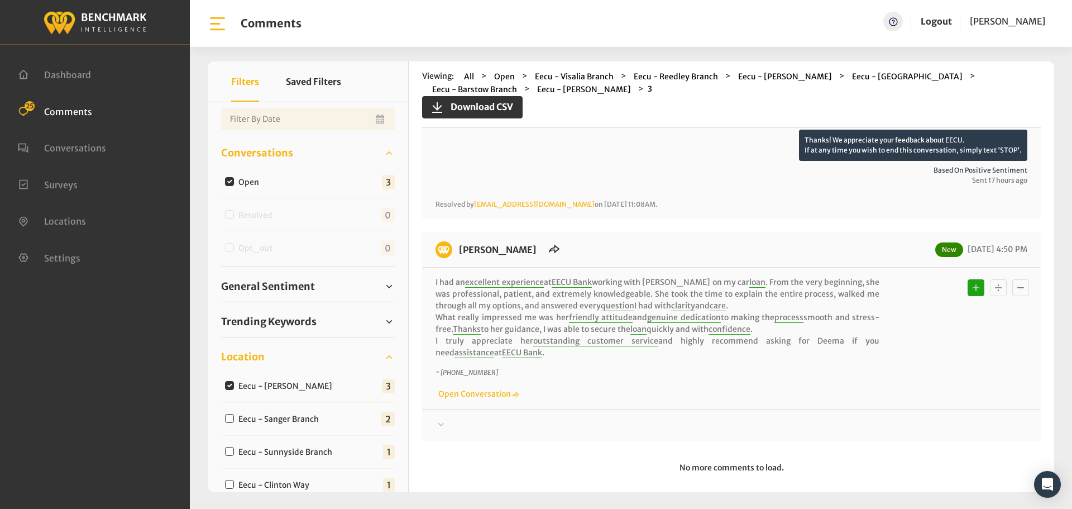
drag, startPoint x: 463, startPoint y: 417, endPoint x: 472, endPoint y: 418, distance: 9.6
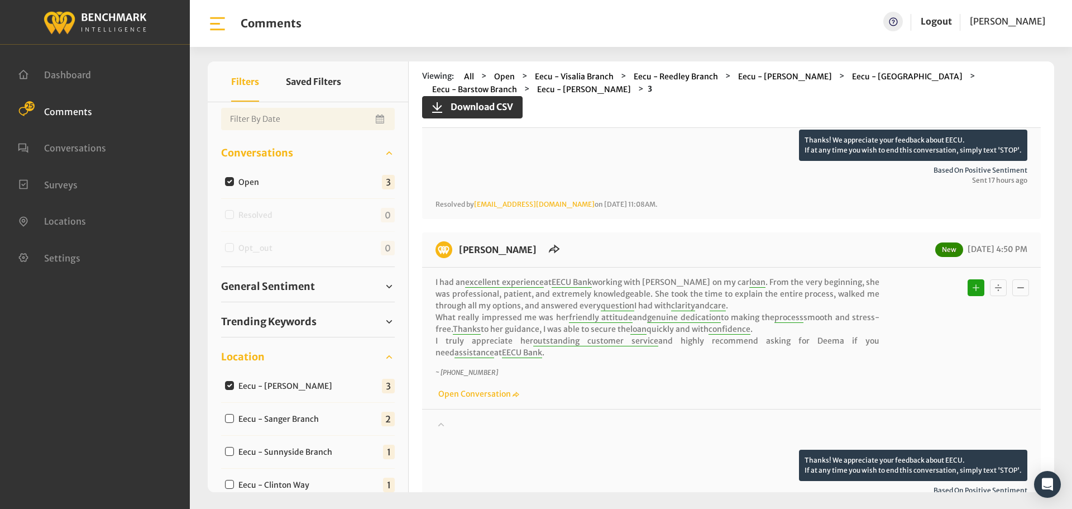
scroll to position [599, 0]
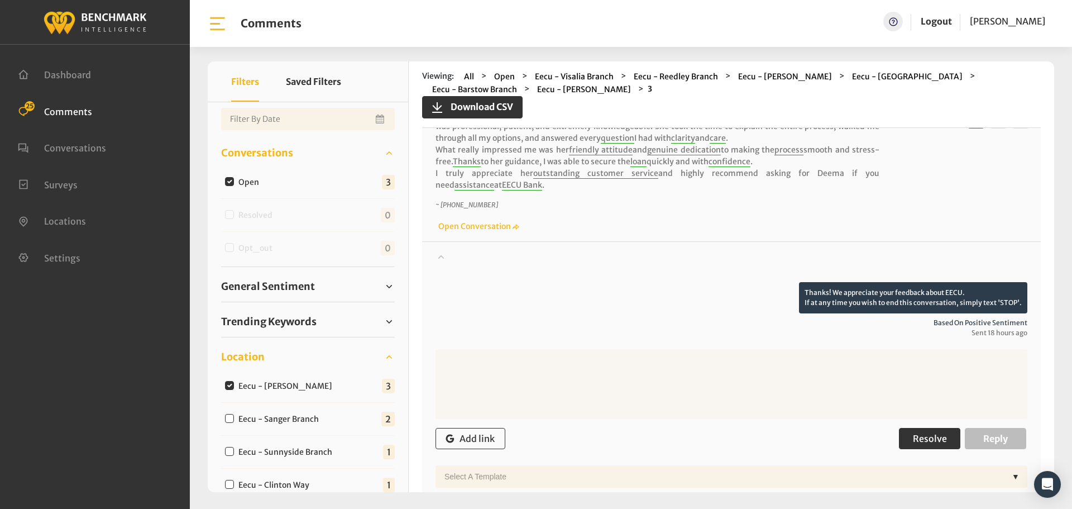
click at [906, 428] on button "Resolve" at bounding box center [929, 438] width 61 height 21
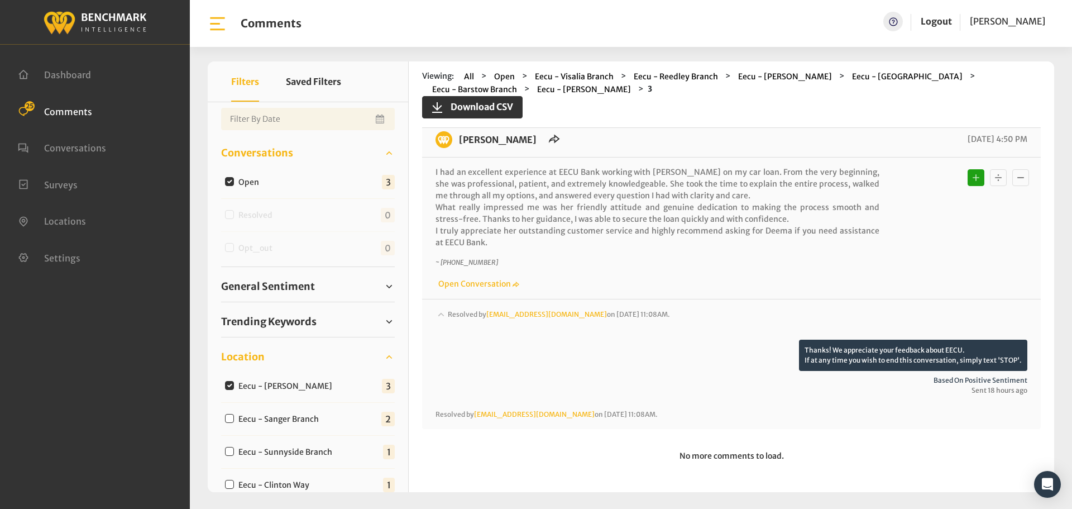
scroll to position [530, 0]
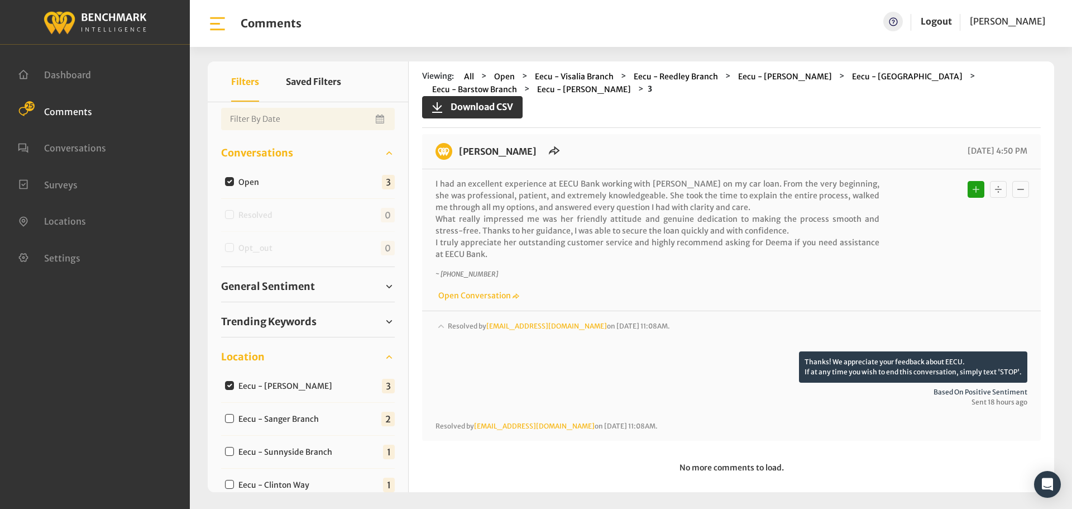
click at [230, 417] on input "Eecu - Sanger Branch" at bounding box center [229, 418] width 9 height 9
checkbox input "true"
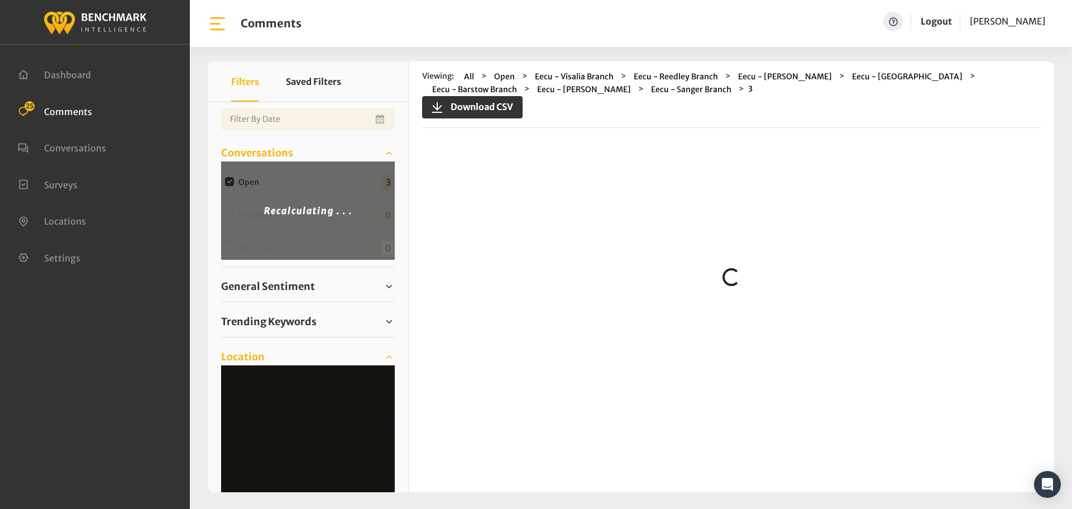
scroll to position [0, 0]
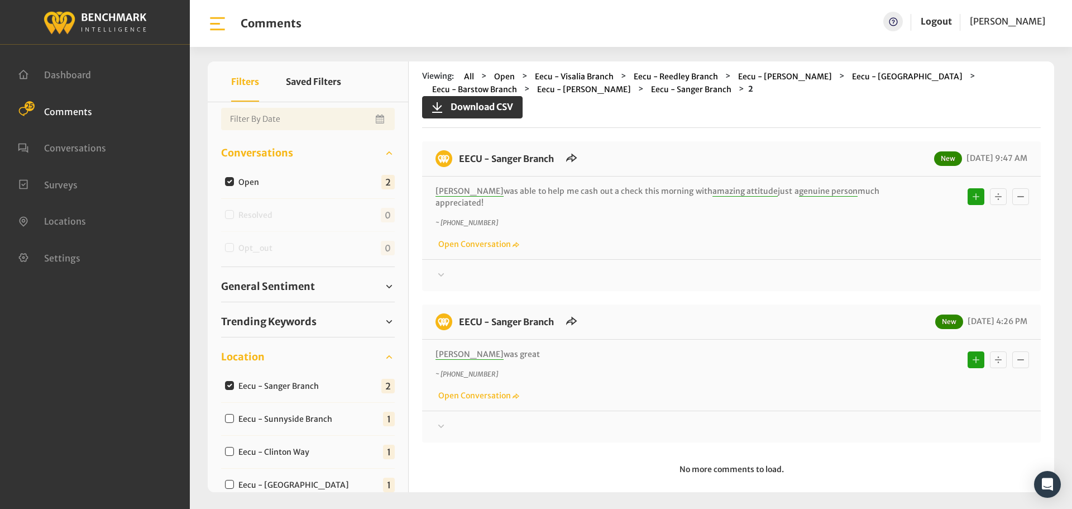
drag, startPoint x: 525, startPoint y: 356, endPoint x: 451, endPoint y: 165, distance: 204.7
click at [451, 165] on div "EECU - Sanger Branch New [DATE] 9:47 AM [PERSON_NAME] was able to help me cash …" at bounding box center [731, 291] width 619 height 301
copy div "EECU - Sanger Branch New [DATE] 9:47 AM [PERSON_NAME] was able to help me cash …"
click at [481, 271] on div at bounding box center [732, 275] width 592 height 13
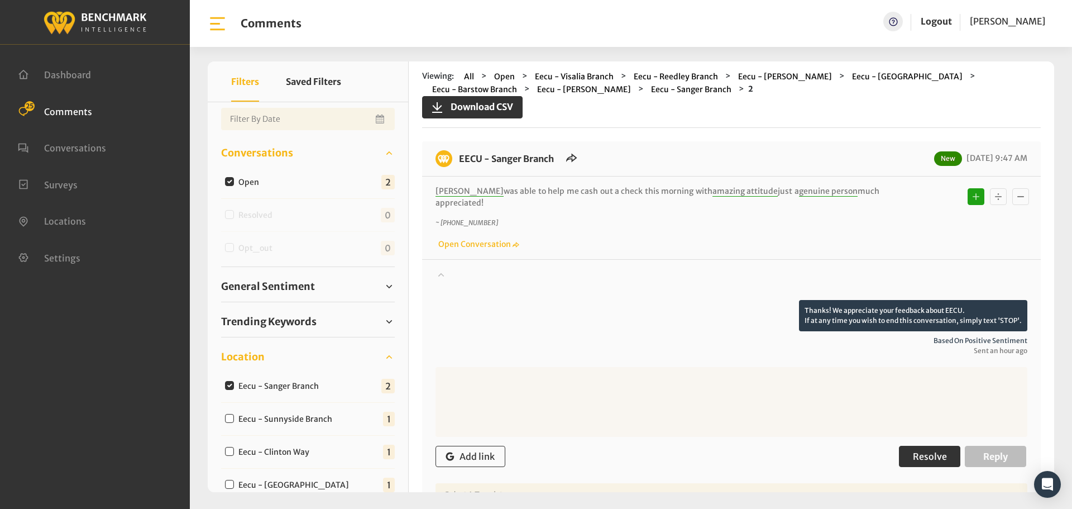
click at [912, 450] on button "Resolve" at bounding box center [929, 456] width 61 height 21
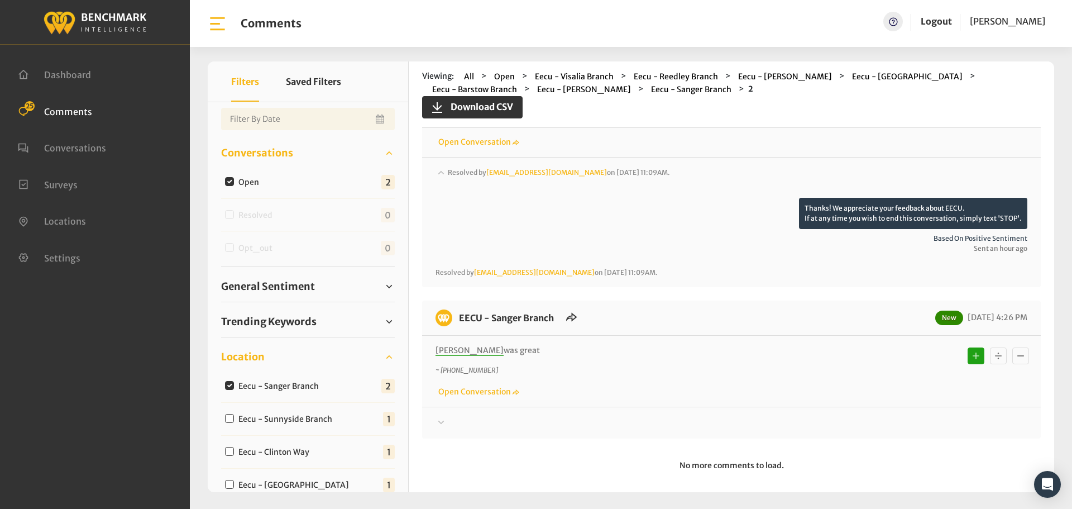
scroll to position [112, 0]
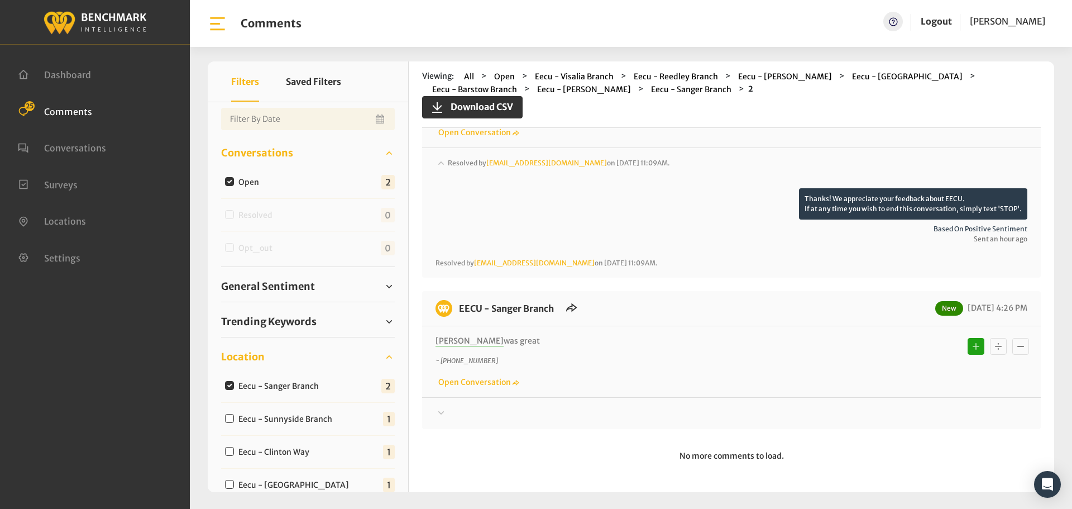
click at [435, 409] on div "Thanks! We appreciate your feedback about EECU. If at any time you wish to end …" at bounding box center [731, 408] width 619 height 23
click at [461, 188] on div at bounding box center [732, 172] width 592 height 31
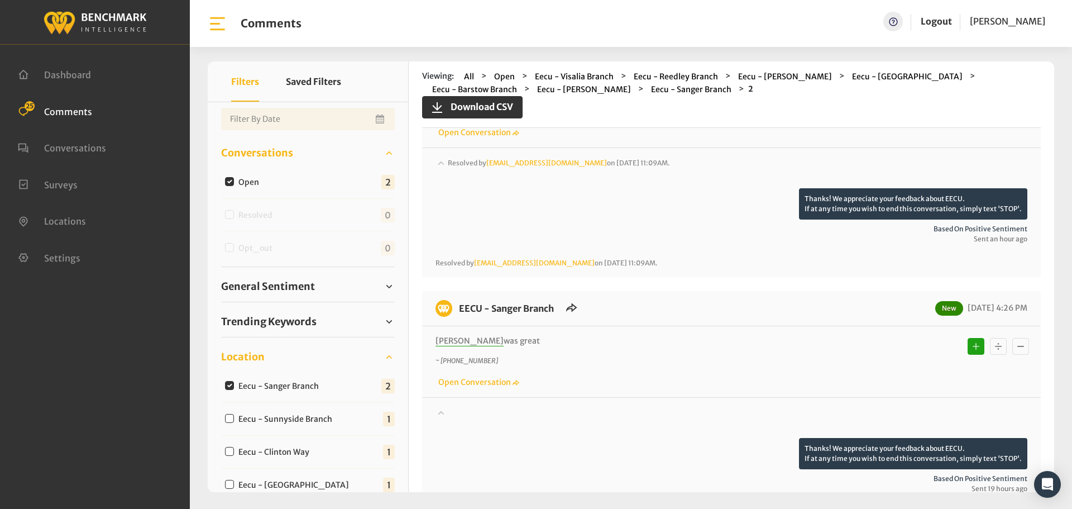
scroll to position [331, 0]
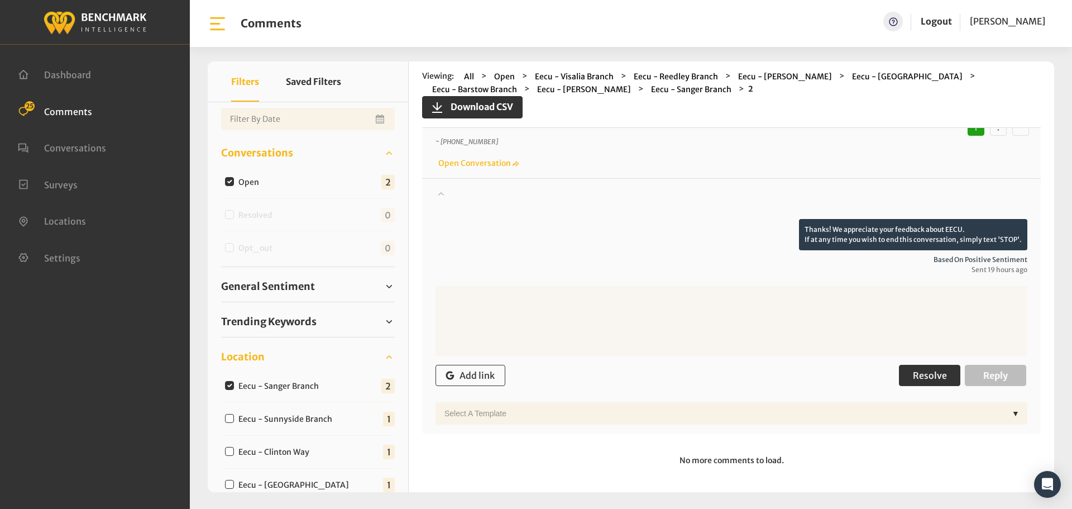
click at [929, 375] on span "Resolve" at bounding box center [930, 375] width 34 height 11
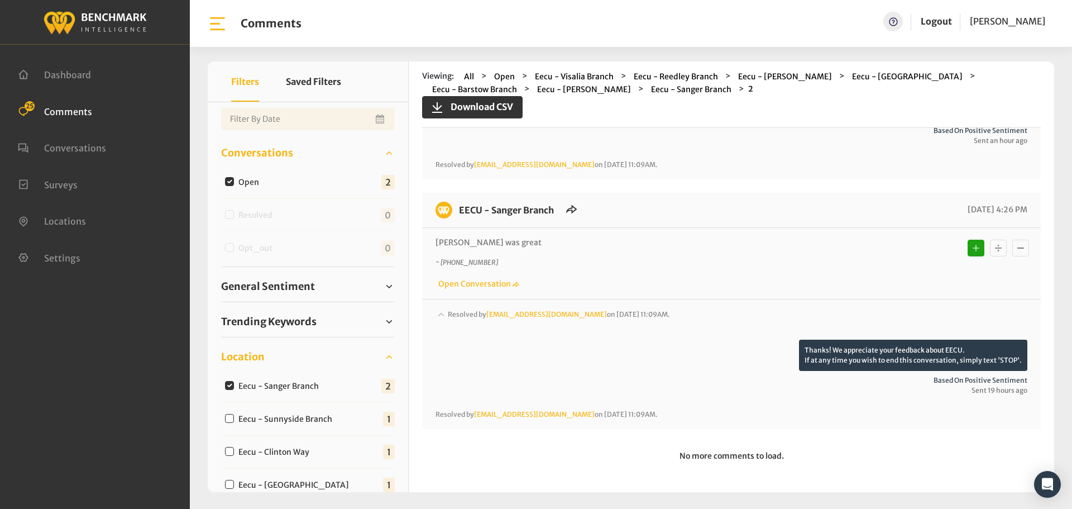
click at [230, 416] on input "Eecu - Sunnyside Branch" at bounding box center [229, 418] width 9 height 9
checkbox input "true"
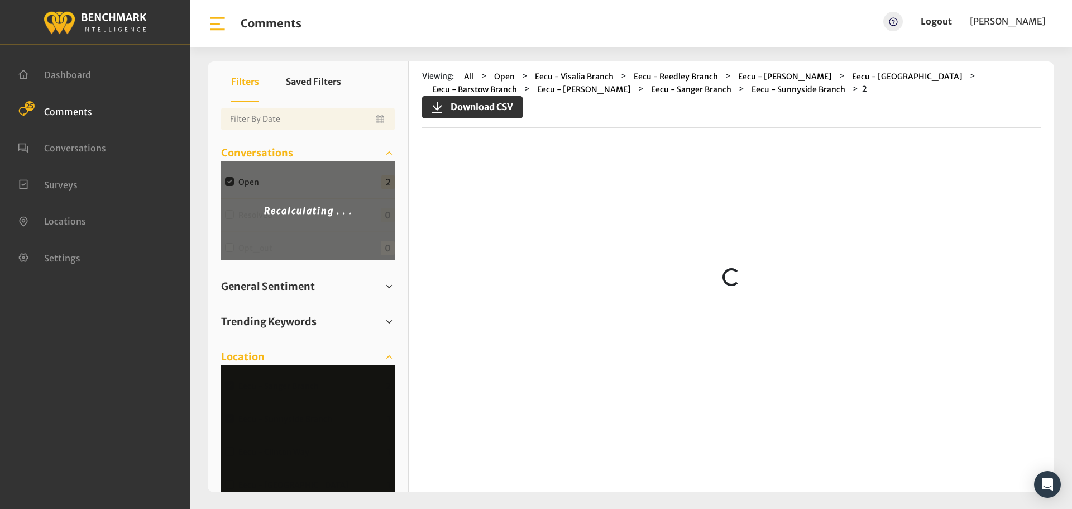
scroll to position [0, 0]
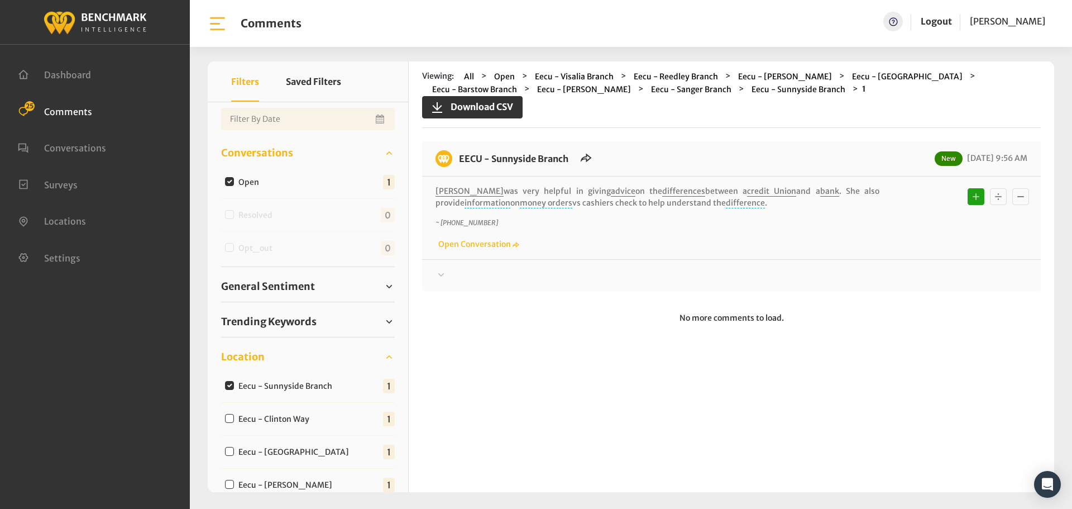
click at [446, 276] on icon at bounding box center [441, 274] width 11 height 13
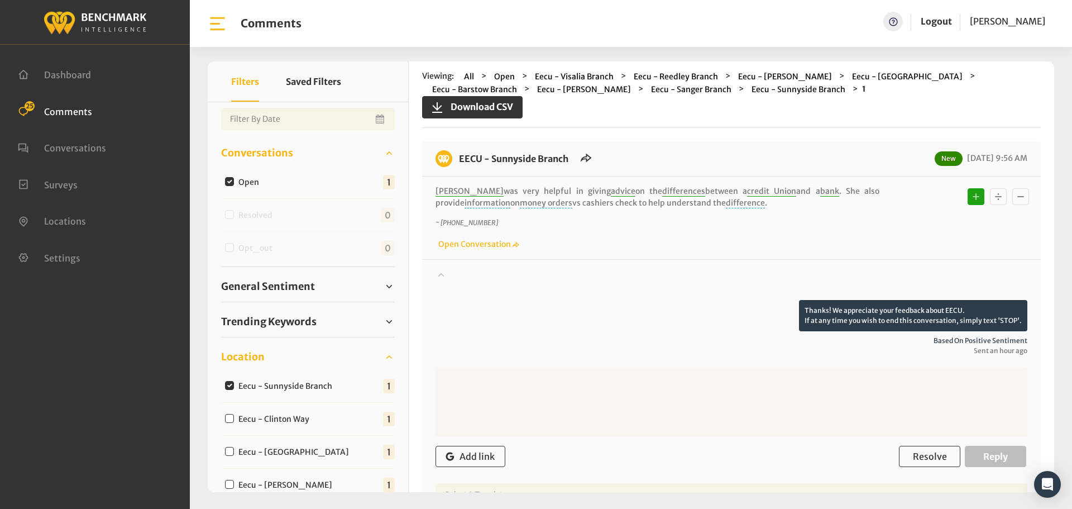
click at [446, 276] on icon at bounding box center [441, 274] width 11 height 13
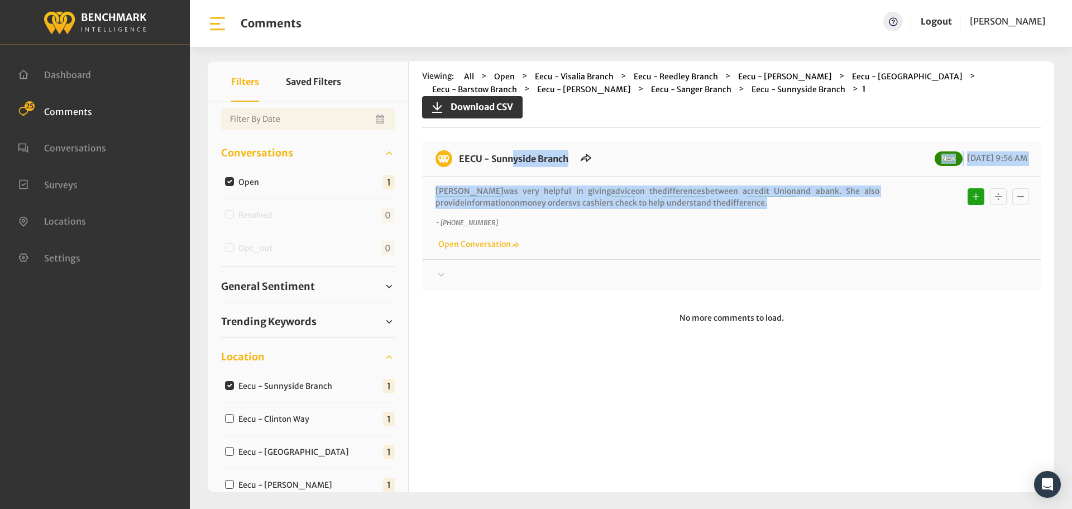
drag, startPoint x: 789, startPoint y: 208, endPoint x: 456, endPoint y: 160, distance: 336.3
click at [456, 160] on div "EECU - Sunnyside Branch New [DATE] 9:56 AM [PERSON_NAME] was very helpful in gi…" at bounding box center [731, 216] width 619 height 150
copy div "EECU - Sunnyside Branch New [DATE] 9:56 AM [PERSON_NAME] was very helpful in gi…"
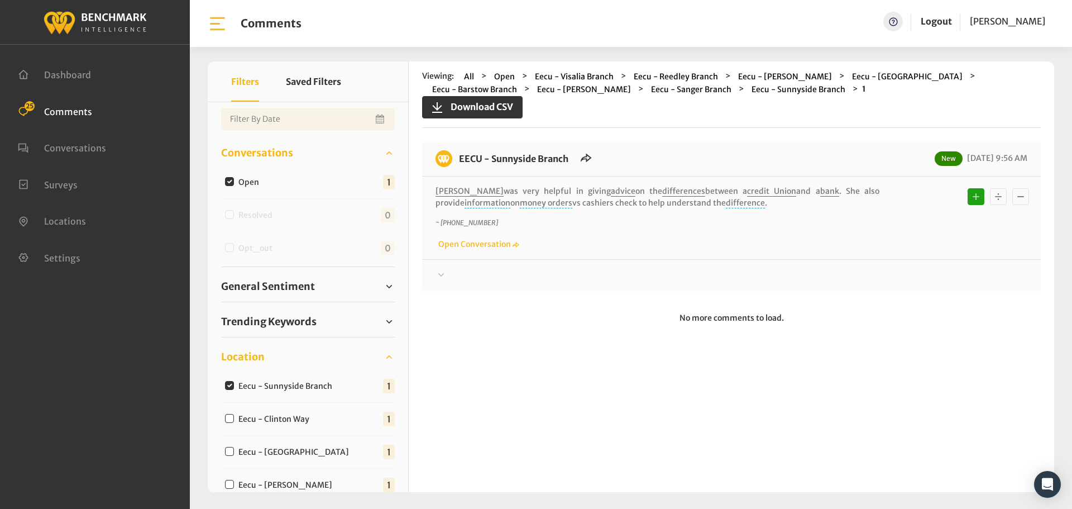
click at [451, 281] on div at bounding box center [732, 275] width 592 height 13
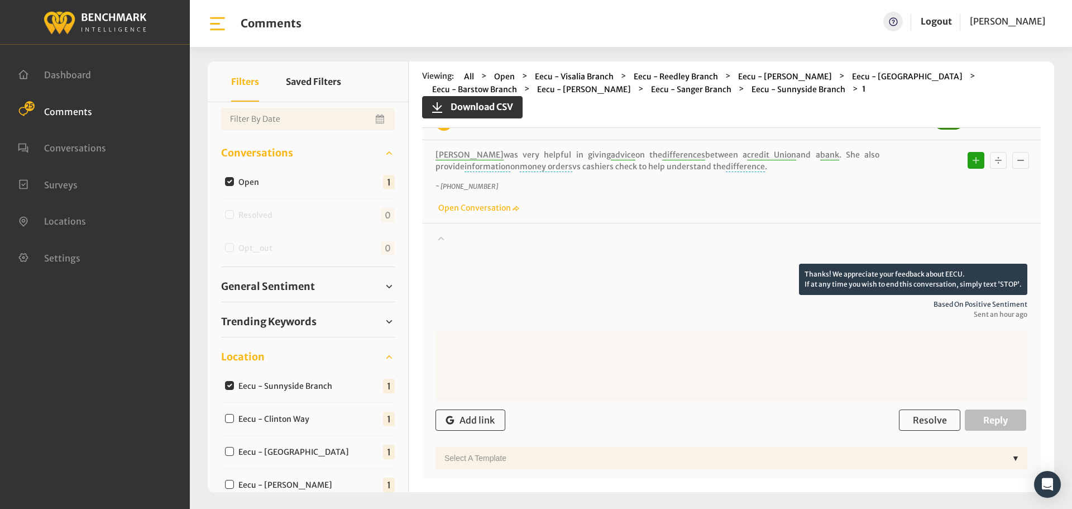
scroll to position [84, 0]
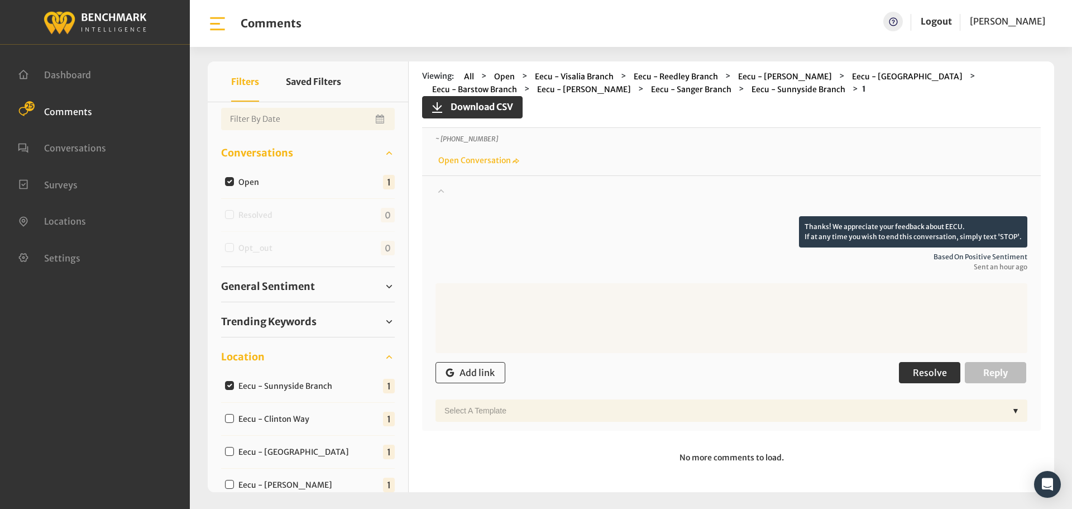
click at [940, 383] on button "Resolve" at bounding box center [929, 372] width 61 height 21
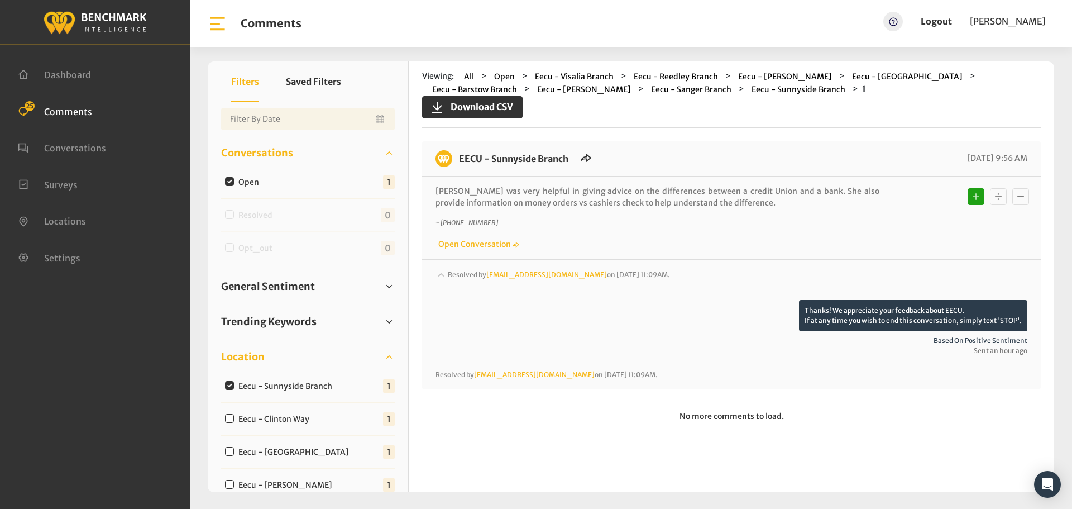
scroll to position [0, 0]
click at [233, 420] on input "Eecu - Clinton Way" at bounding box center [229, 418] width 9 height 9
checkbox input "true"
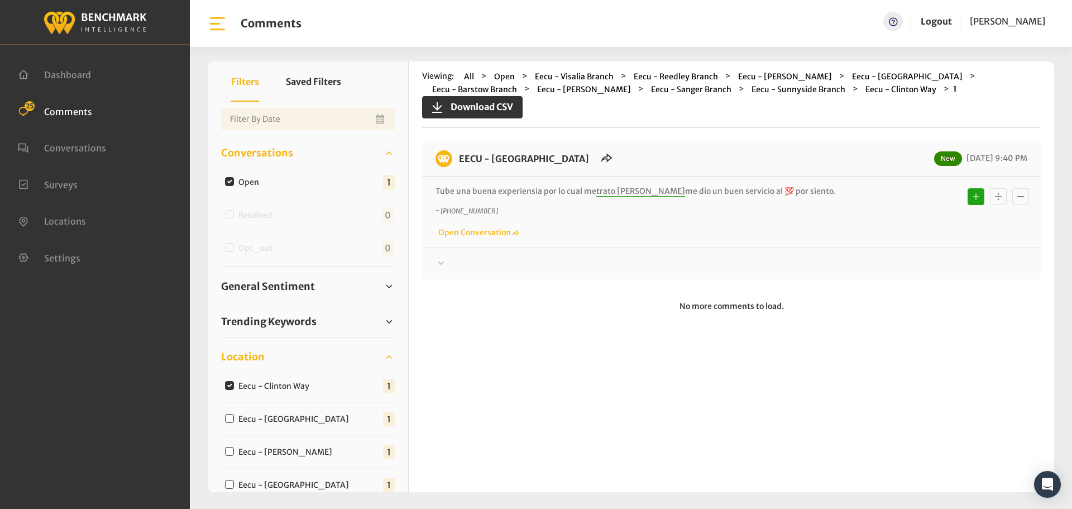
click at [446, 261] on icon at bounding box center [441, 262] width 11 height 13
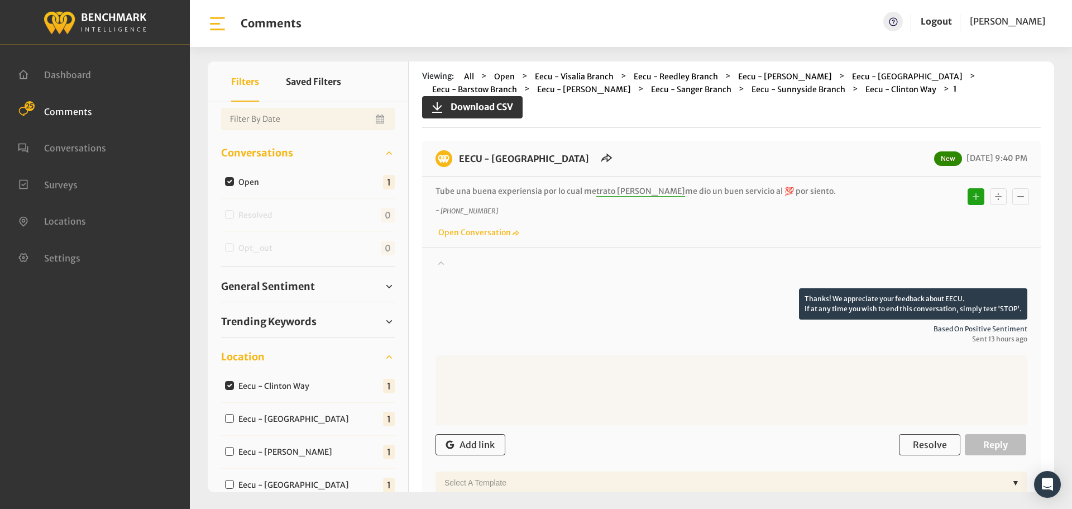
click at [446, 261] on icon at bounding box center [441, 262] width 11 height 13
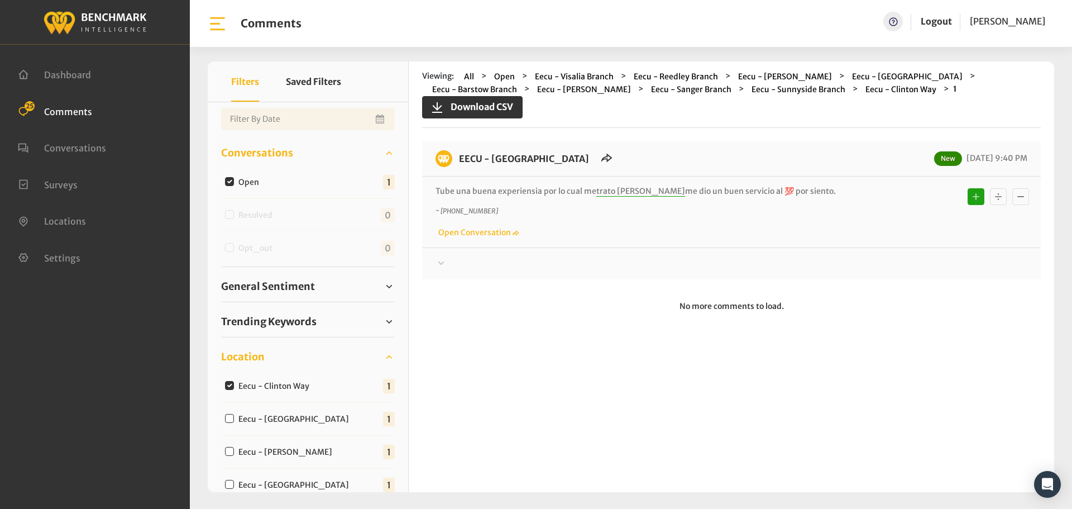
drag, startPoint x: 829, startPoint y: 192, endPoint x: 455, endPoint y: 160, distance: 376.0
click at [455, 160] on div "EECU - [GEOGRAPHIC_DATA] New [DATE] 9:40 PM Tube una buena experiensia por lo c…" at bounding box center [731, 210] width 619 height 138
copy div "EECU - Clinton Way New [DATE] 9:40 PM Tube una buena experiensia por lo cual me…"
click at [470, 266] on div at bounding box center [732, 263] width 592 height 13
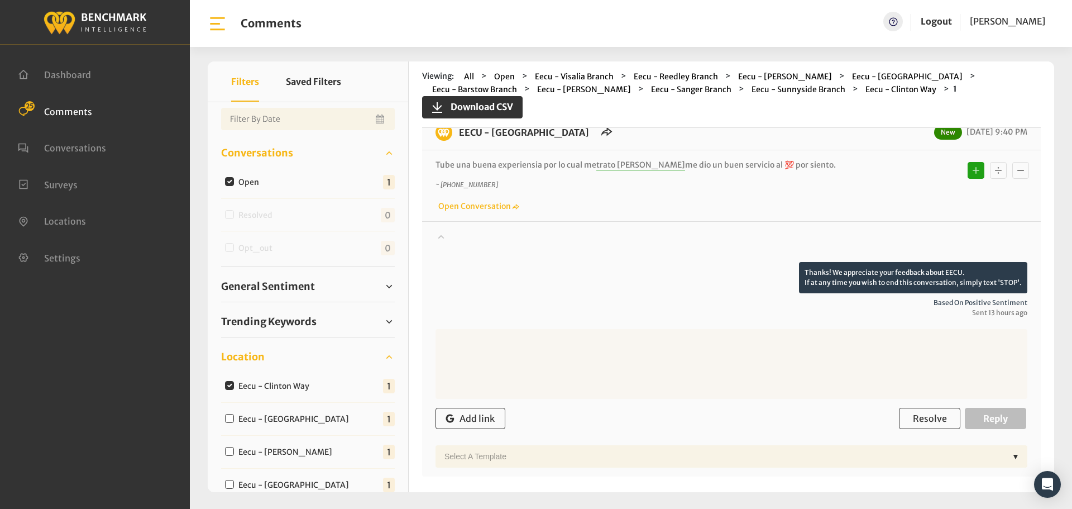
scroll to position [70, 0]
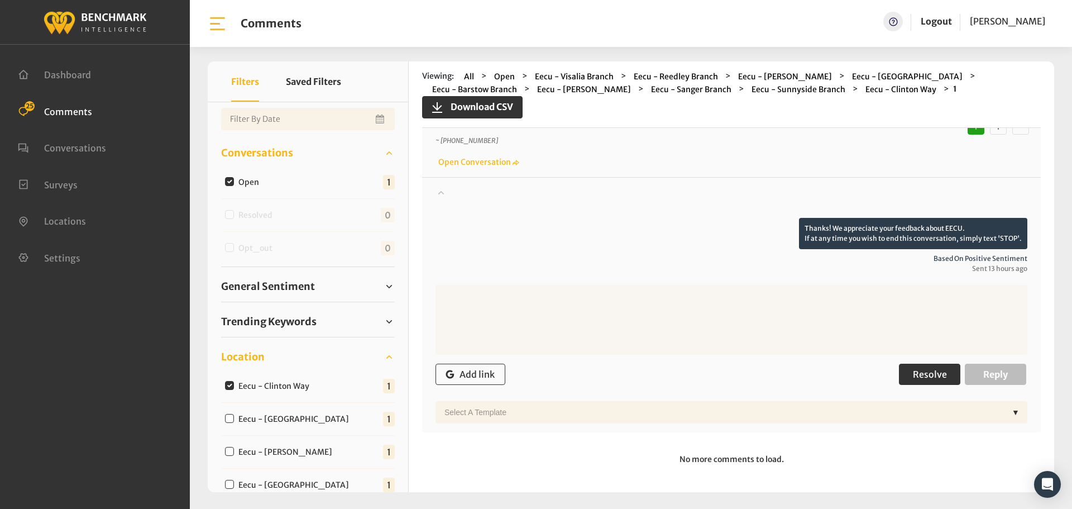
click at [923, 368] on button "Resolve" at bounding box center [929, 374] width 61 height 21
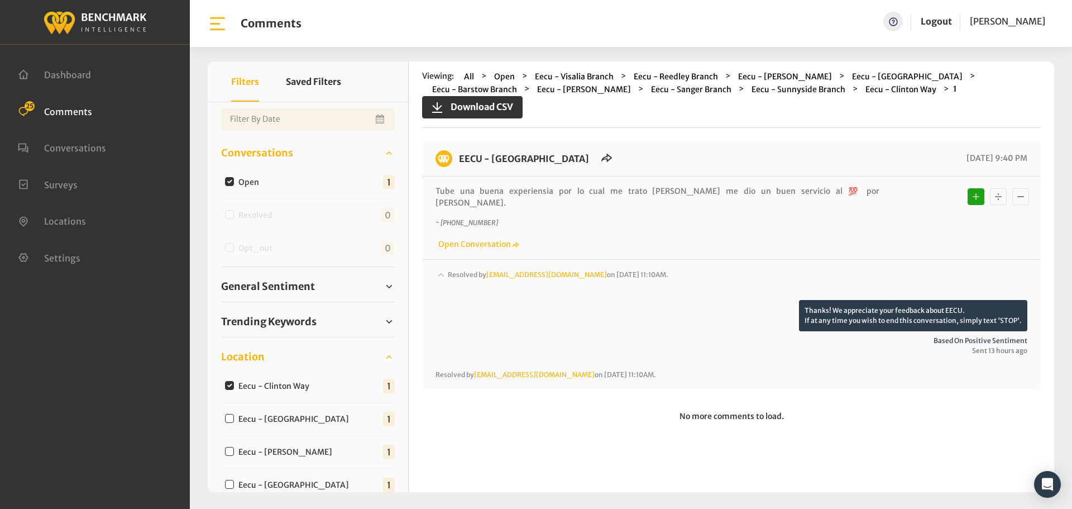
click at [230, 417] on input "Eecu - [GEOGRAPHIC_DATA]" at bounding box center [229, 418] width 9 height 9
checkbox input "true"
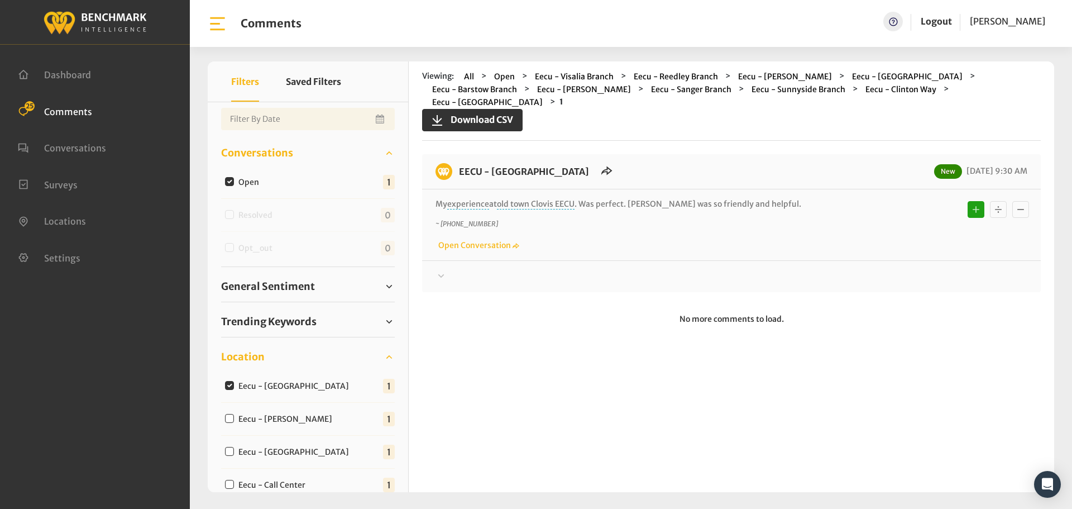
click at [445, 269] on icon at bounding box center [441, 275] width 11 height 13
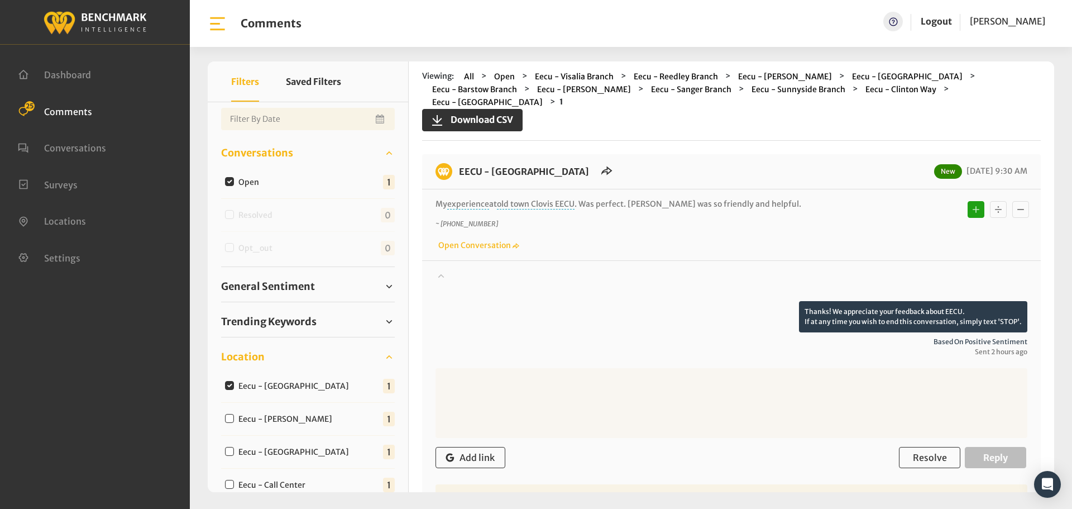
click at [445, 269] on icon at bounding box center [441, 275] width 11 height 13
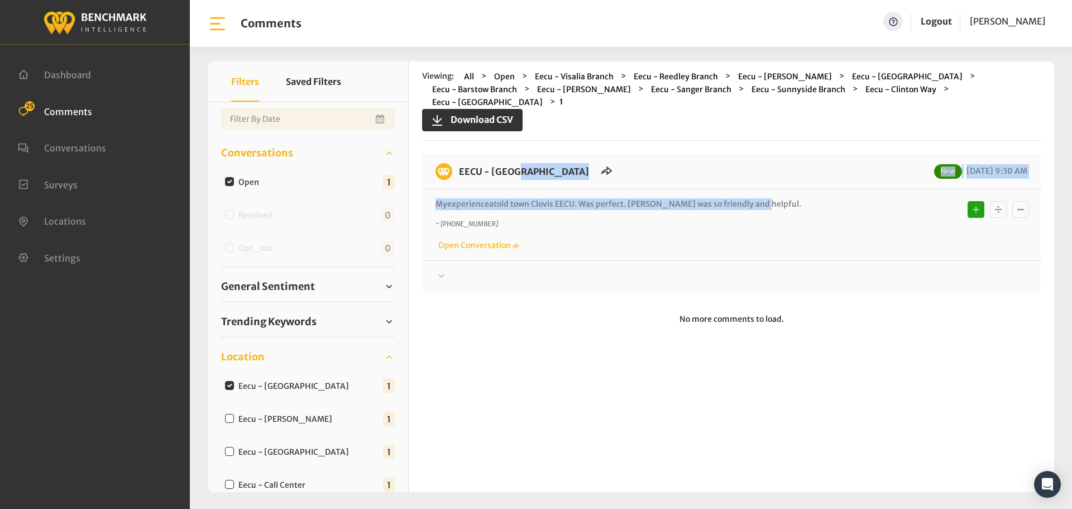
drag, startPoint x: 792, startPoint y: 191, endPoint x: 462, endPoint y: 159, distance: 331.0
click at [462, 159] on div "EECU - [GEOGRAPHIC_DATA] New [DATE] 9:30 AM My experience at old town [GEOGRAPH…" at bounding box center [731, 223] width 619 height 138
click at [599, 198] on p "My experience at old town [GEOGRAPHIC_DATA] . Was perfect. [PERSON_NAME] was so…" at bounding box center [658, 204] width 444 height 12
drag, startPoint x: 771, startPoint y: 191, endPoint x: 440, endPoint y: 158, distance: 332.2
click at [440, 158] on div "EECU - [GEOGRAPHIC_DATA] New [DATE] 9:30 AM My experience at old town [GEOGRAPH…" at bounding box center [731, 223] width 619 height 138
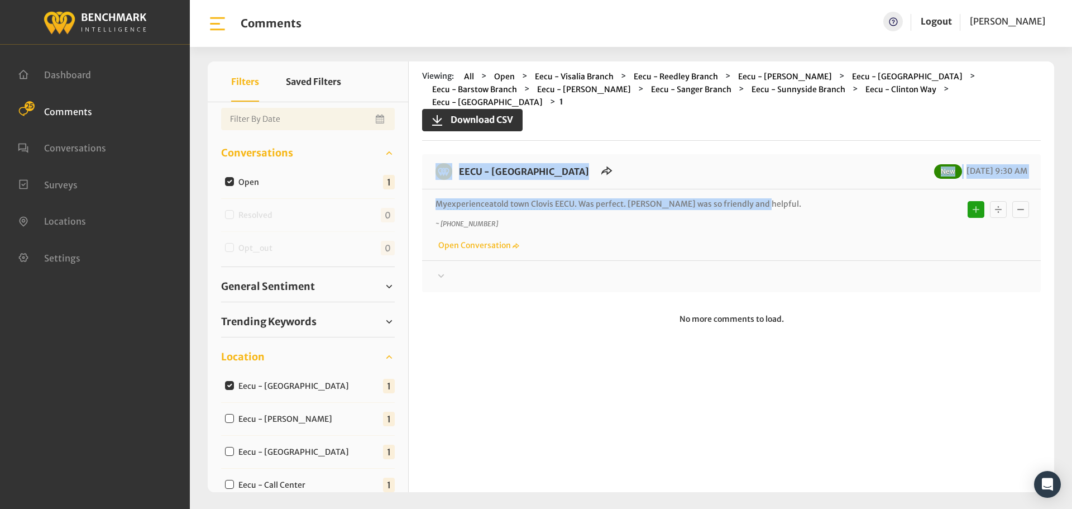
click at [615, 189] on div "My experience at old town [GEOGRAPHIC_DATA] . Was perfect. [PERSON_NAME] was so…" at bounding box center [731, 224] width 619 height 71
drag, startPoint x: 768, startPoint y: 192, endPoint x: 461, endPoint y: 161, distance: 308.7
click at [461, 161] on div "EECU - [GEOGRAPHIC_DATA] New [DATE] 9:30 AM My experience at old town [GEOGRAPH…" at bounding box center [731, 223] width 619 height 138
copy div "EECU - [GEOGRAPHIC_DATA] New [DATE] 9:30 AM My experience at old town [GEOGRAPH…"
click at [461, 270] on div at bounding box center [732, 276] width 592 height 13
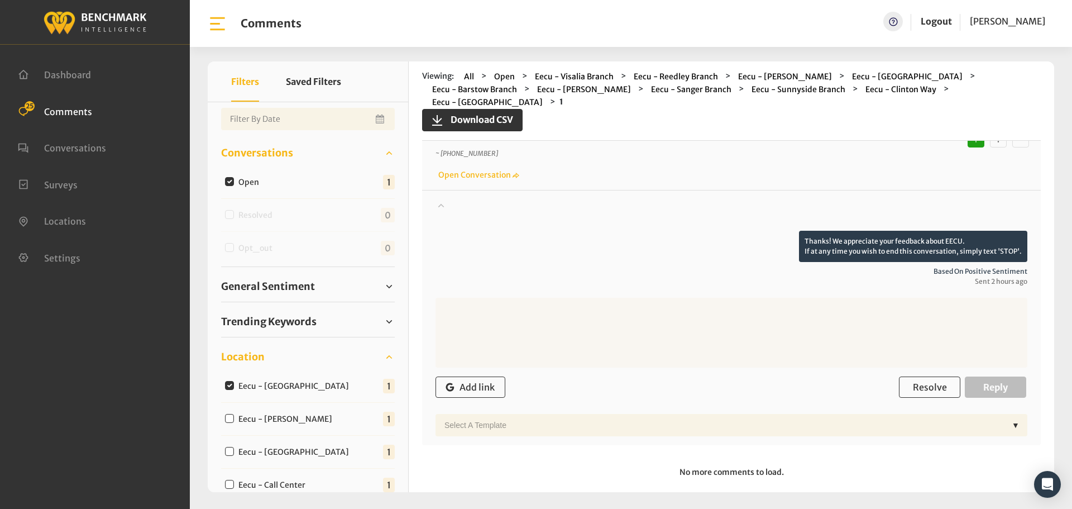
scroll to position [72, 0]
click at [928, 380] on span "Resolve" at bounding box center [930, 385] width 34 height 11
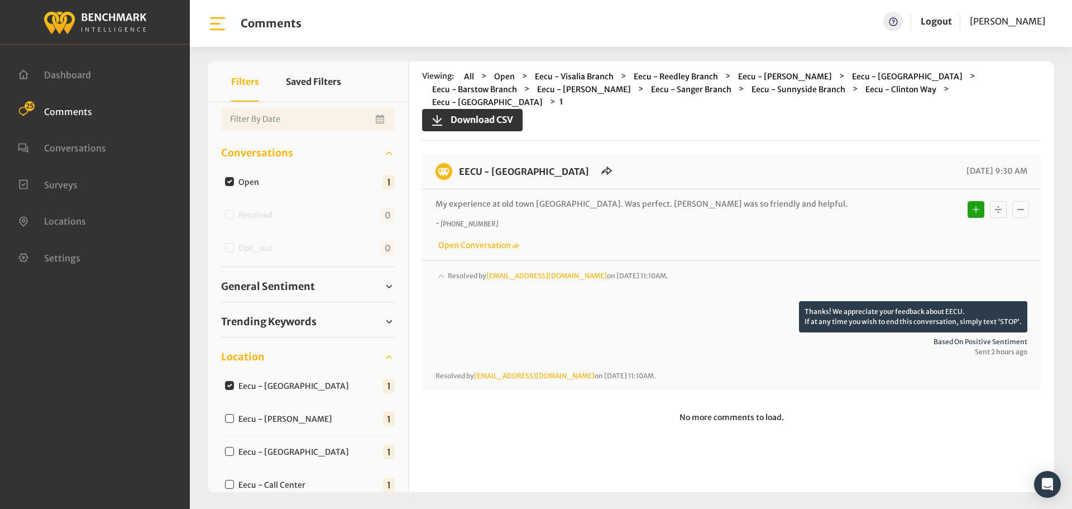
click at [231, 422] on input "Eecu - [PERSON_NAME]" at bounding box center [229, 418] width 9 height 9
checkbox input "true"
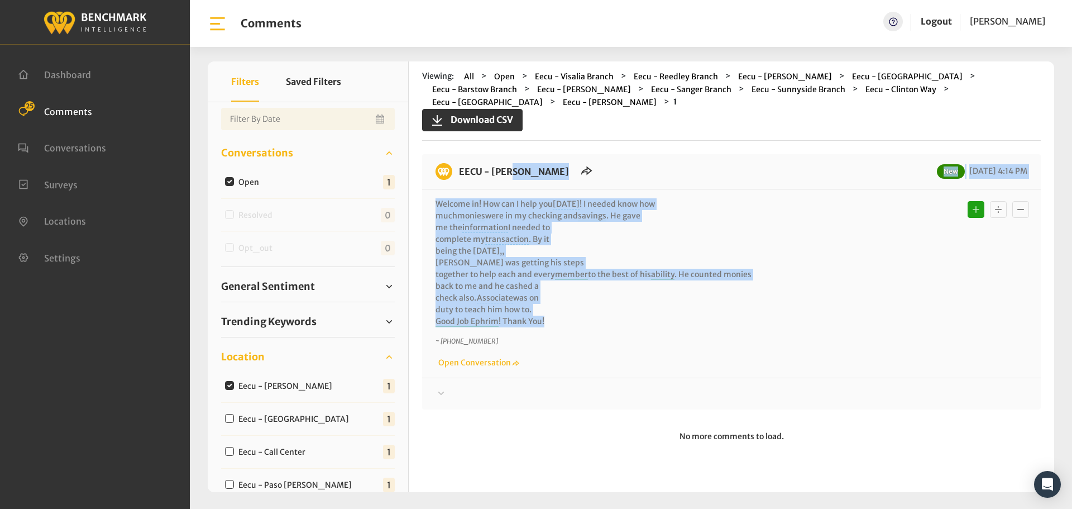
drag, startPoint x: 586, startPoint y: 322, endPoint x: 457, endPoint y: 169, distance: 200.1
click at [457, 169] on div "EECU - [PERSON_NAME] New [DATE] 4:14 PM Welcome in! How can I help you [DATE] !…" at bounding box center [731, 281] width 619 height 255
copy div "EECU - [PERSON_NAME] New [DATE] 4:14 PM Welcome in! How can I help you [DATE] !…"
click at [485, 400] on div "EECU - [PERSON_NAME] New [DATE] 4:14 PM Welcome in! How can I help you [DATE] !…" at bounding box center [731, 281] width 619 height 255
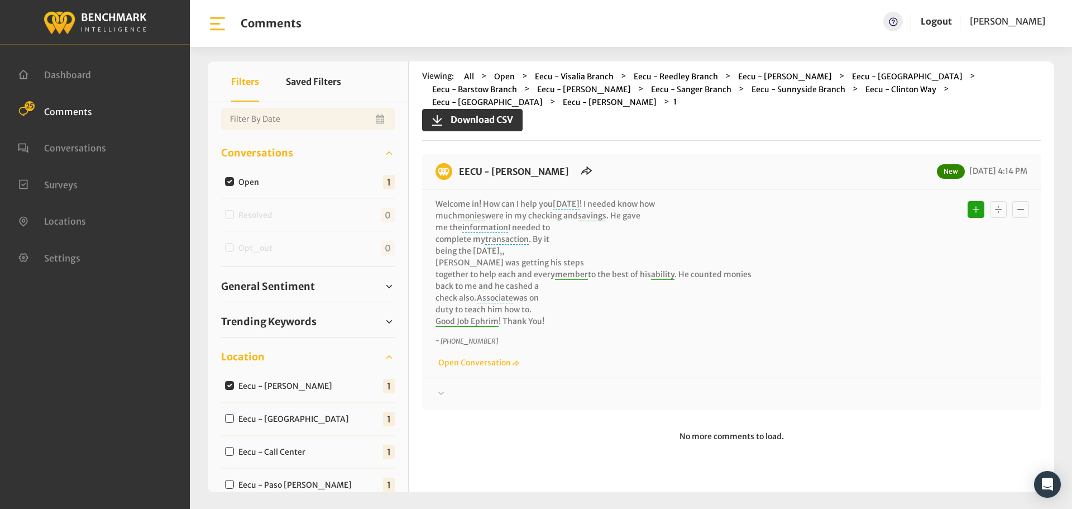
click at [496, 396] on div at bounding box center [732, 393] width 592 height 13
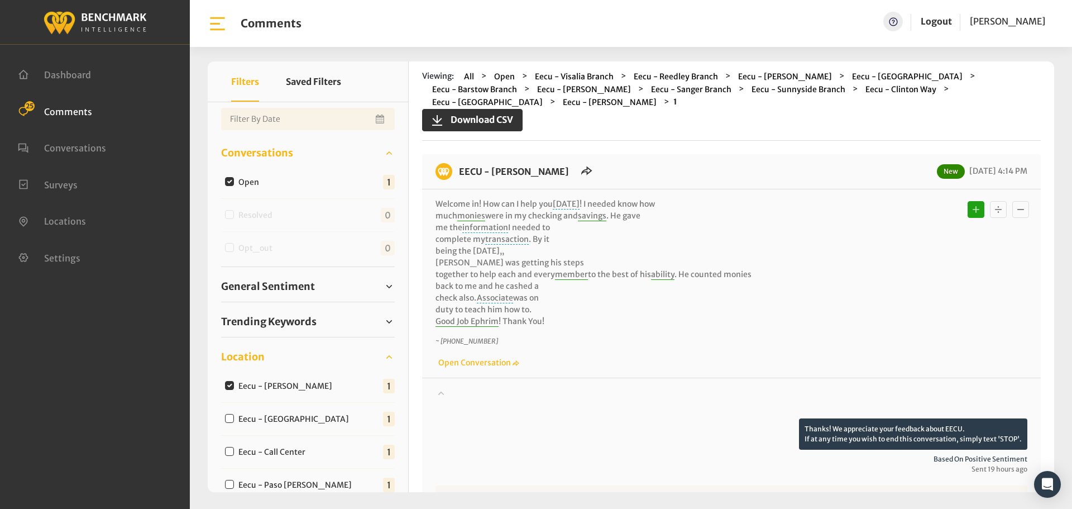
scroll to position [201, 0]
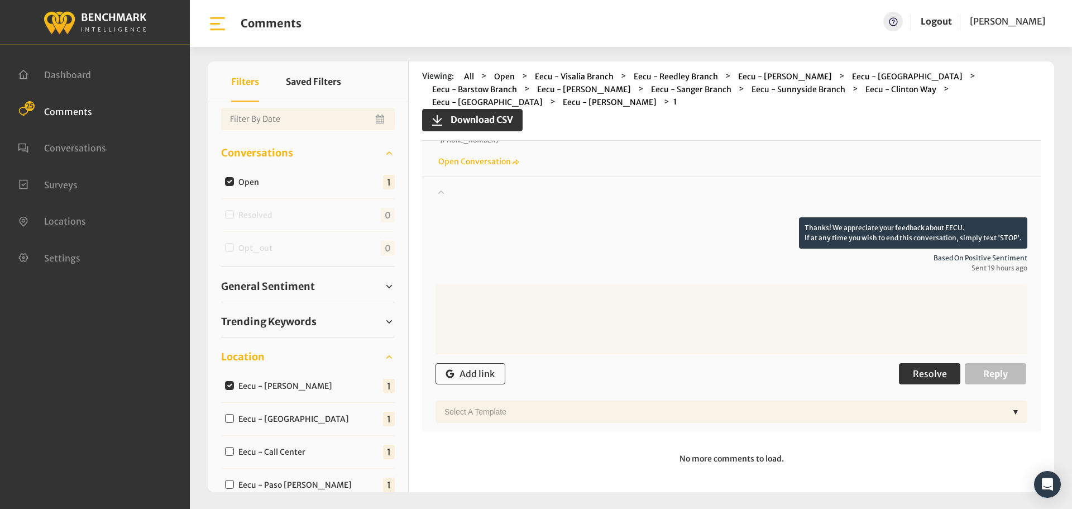
click at [934, 374] on span "Resolve" at bounding box center [930, 373] width 34 height 11
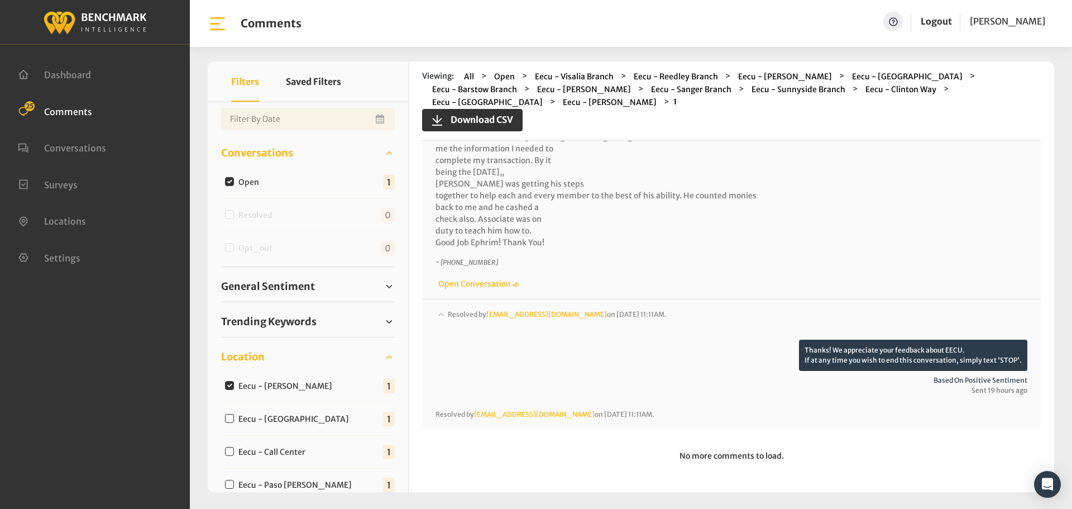
click at [230, 418] on input "Eecu - [GEOGRAPHIC_DATA]" at bounding box center [229, 418] width 9 height 9
checkbox input "true"
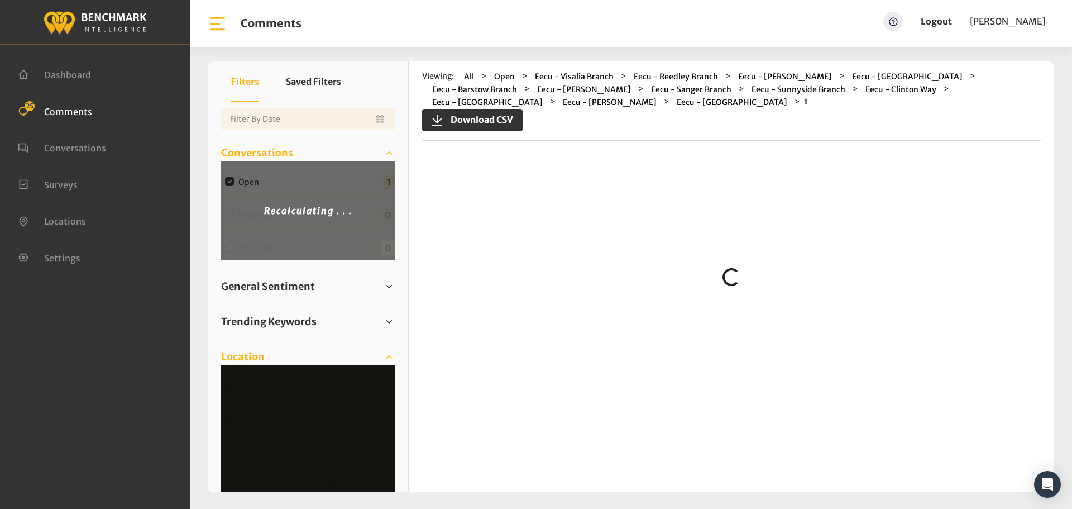
scroll to position [0, 0]
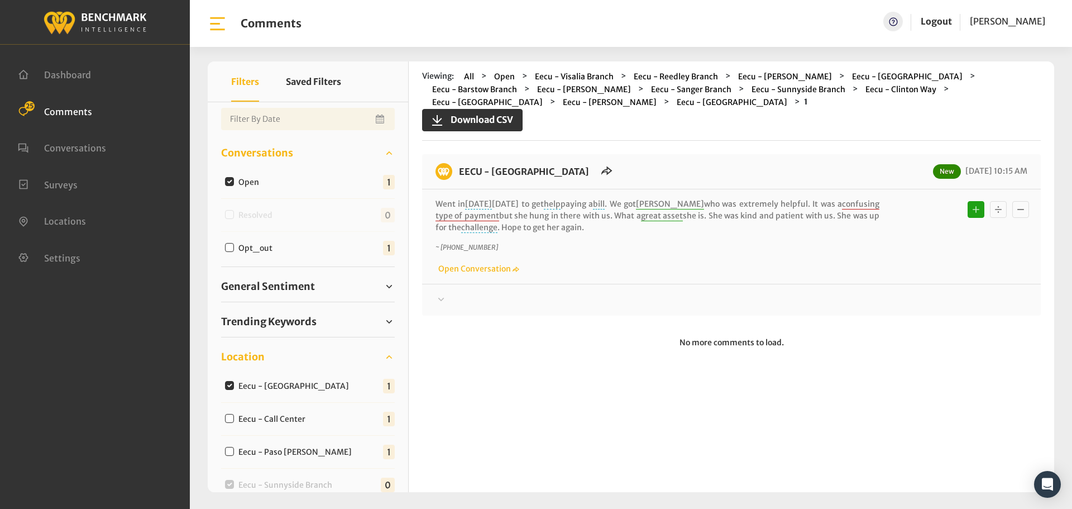
click at [462, 295] on div at bounding box center [732, 299] width 592 height 13
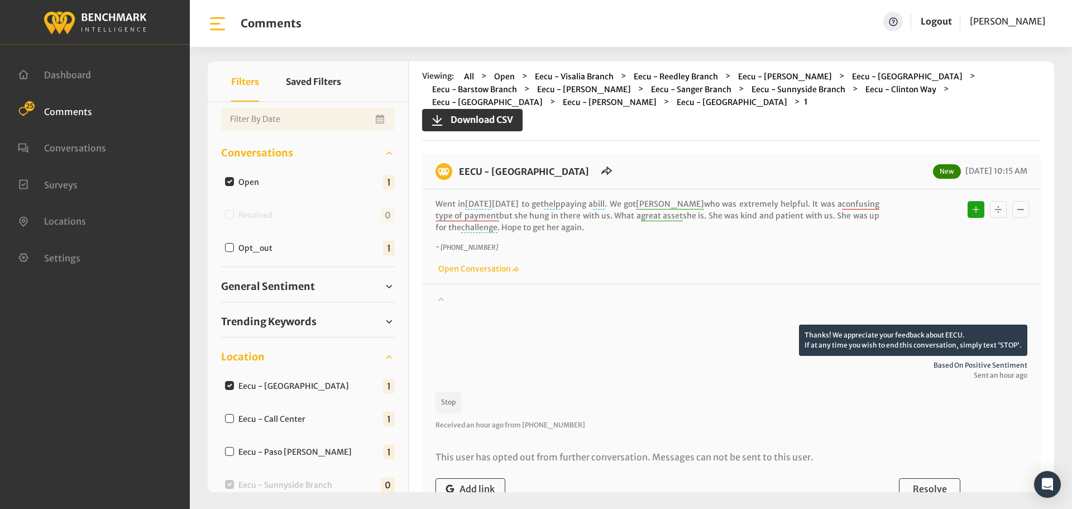
click at [462, 295] on div at bounding box center [732, 308] width 592 height 31
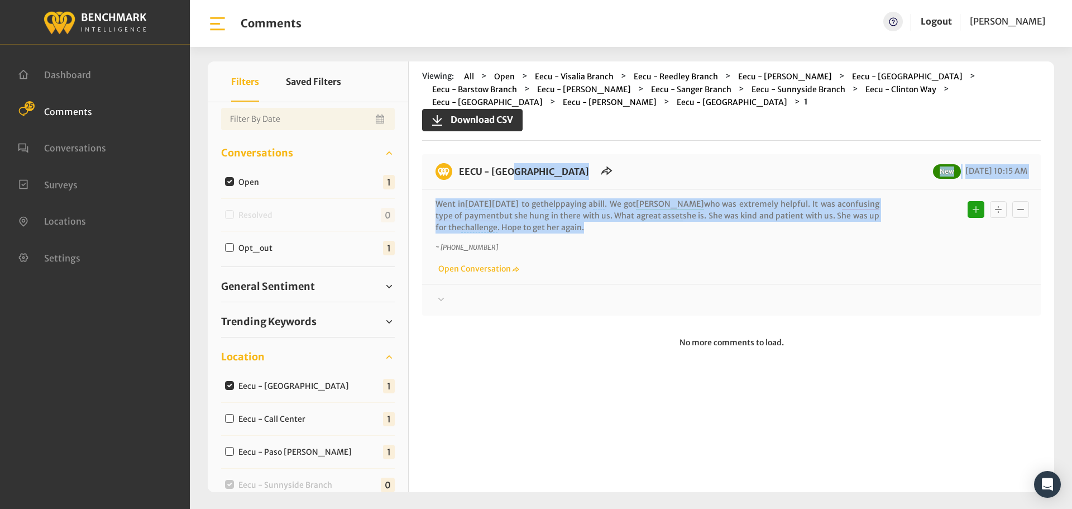
drag, startPoint x: 571, startPoint y: 227, endPoint x: 455, endPoint y: 170, distance: 129.1
click at [455, 170] on div "EECU - [GEOGRAPHIC_DATA] New [DATE] 10:15 AM Went in [DATE] [DATE] to get help …" at bounding box center [731, 234] width 619 height 161
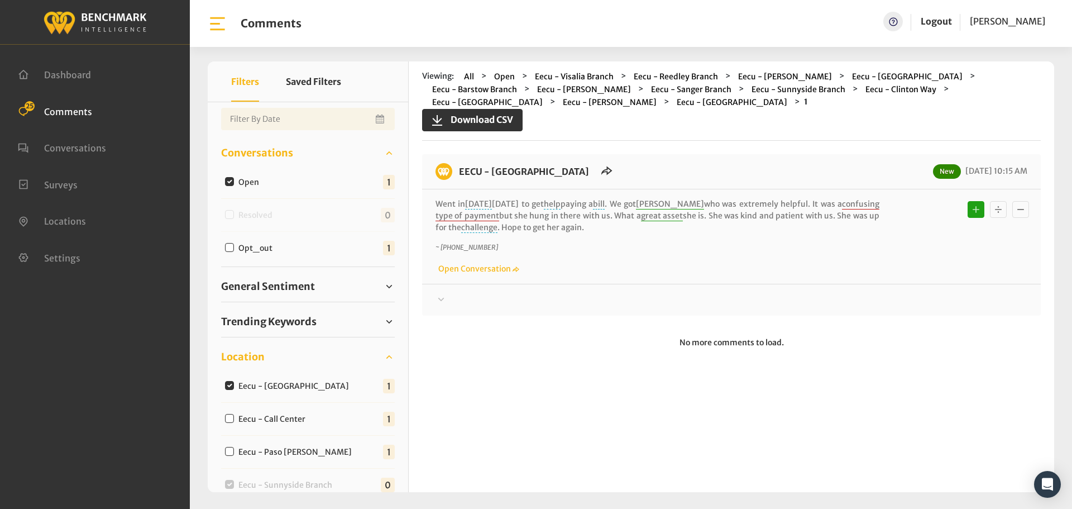
click at [438, 303] on icon at bounding box center [441, 299] width 11 height 13
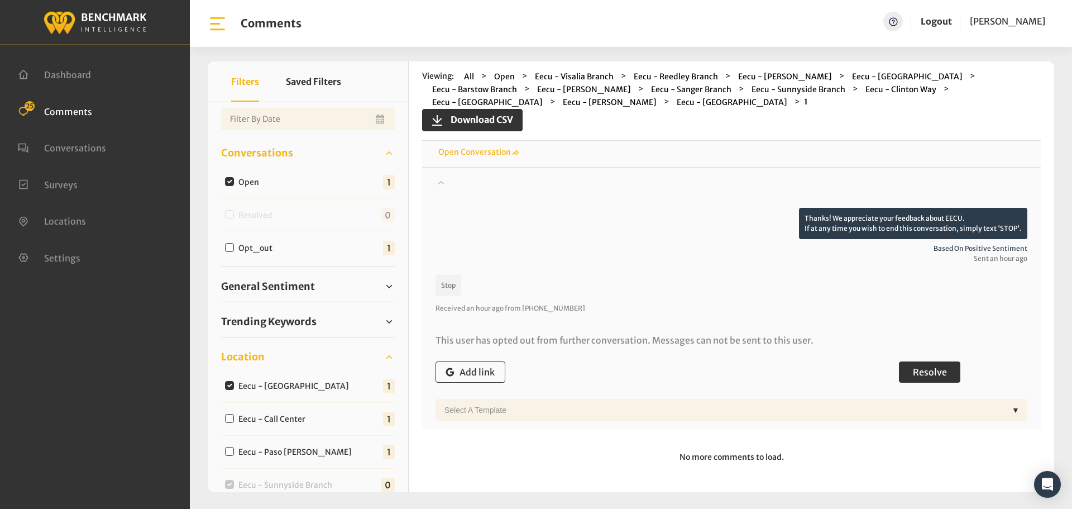
click at [926, 366] on span "Resolve" at bounding box center [930, 371] width 34 height 11
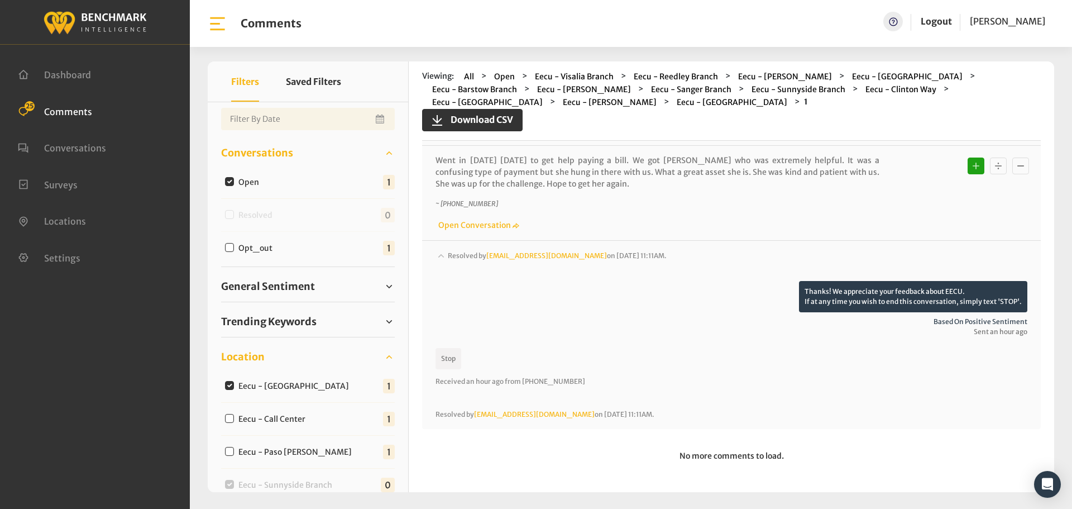
click at [227, 418] on input "Eecu - Call Center" at bounding box center [229, 418] width 9 height 9
checkbox input "true"
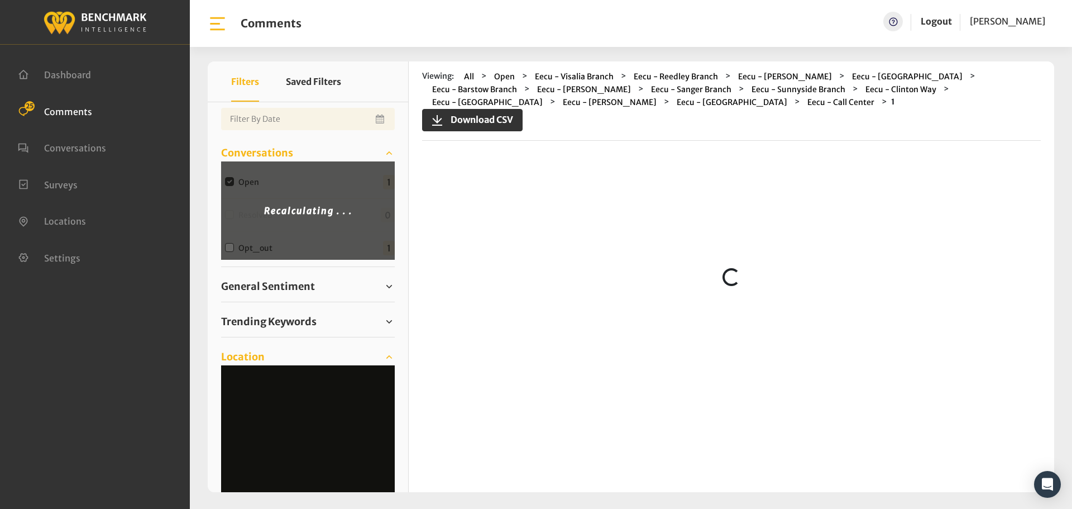
scroll to position [0, 0]
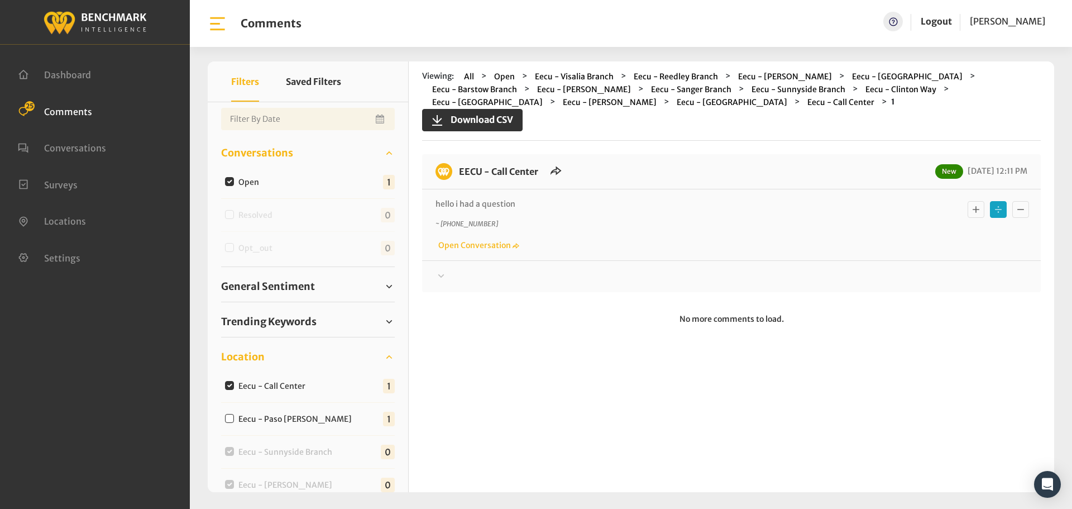
click at [451, 268] on div "Your comment about EECU is greatly appreciated! If at any time you wish to end …" at bounding box center [731, 271] width 619 height 23
click at [451, 276] on div at bounding box center [732, 276] width 592 height 13
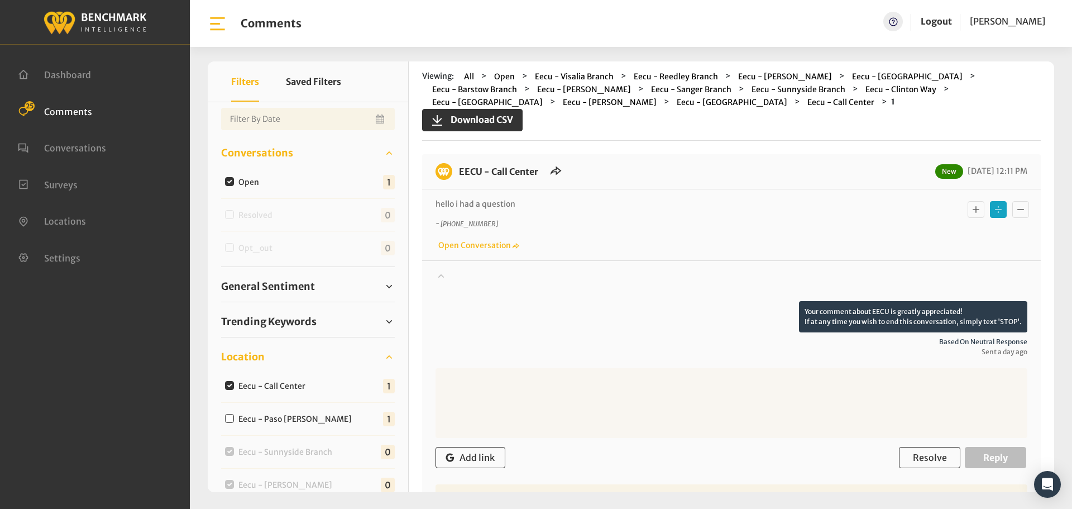
click at [451, 276] on div at bounding box center [732, 285] width 592 height 31
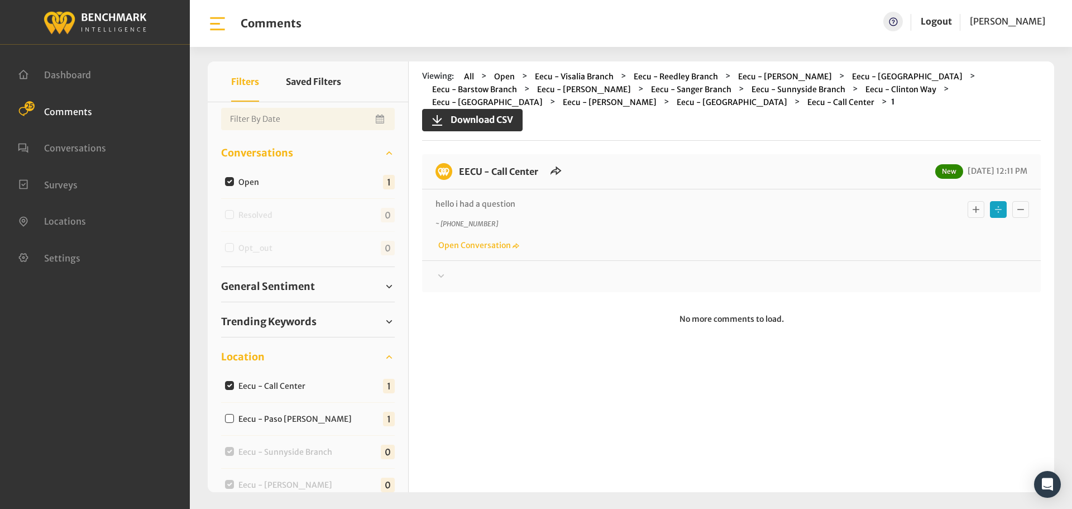
click at [230, 385] on input "Eecu - Call Center" at bounding box center [229, 385] width 9 height 9
checkbox input "false"
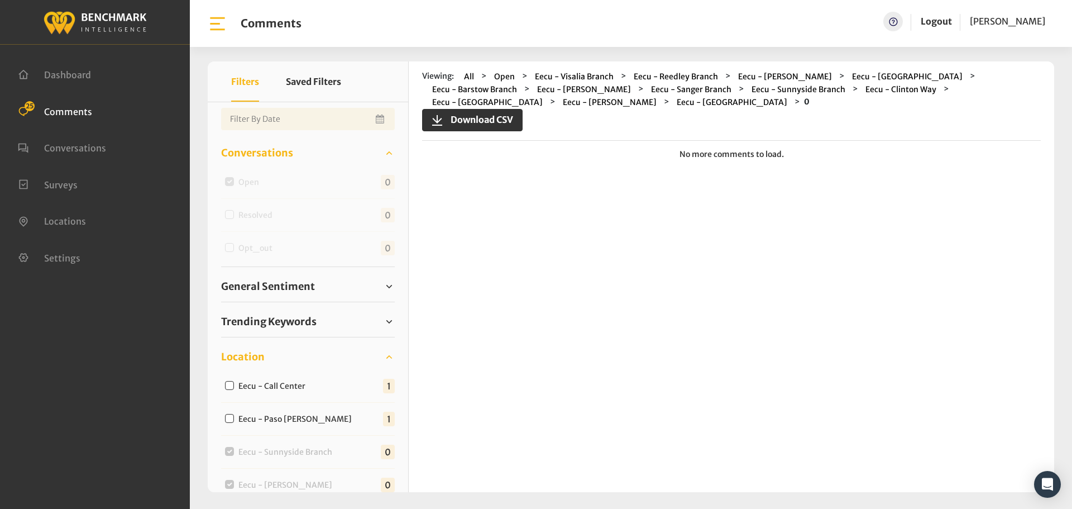
click at [230, 419] on input "Eecu - Paso [PERSON_NAME]" at bounding box center [229, 418] width 9 height 9
checkbox input "true"
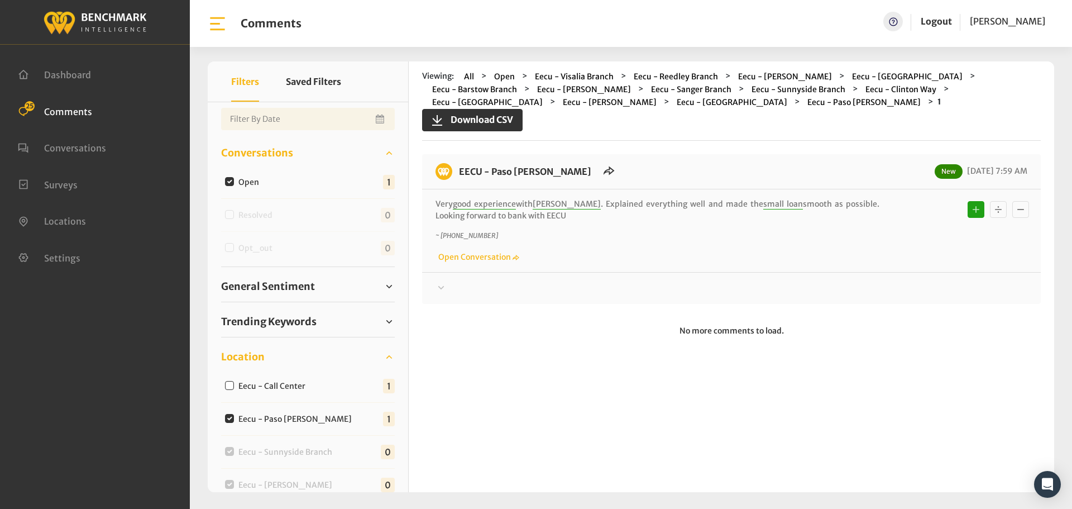
click at [447, 287] on div at bounding box center [732, 287] width 592 height 13
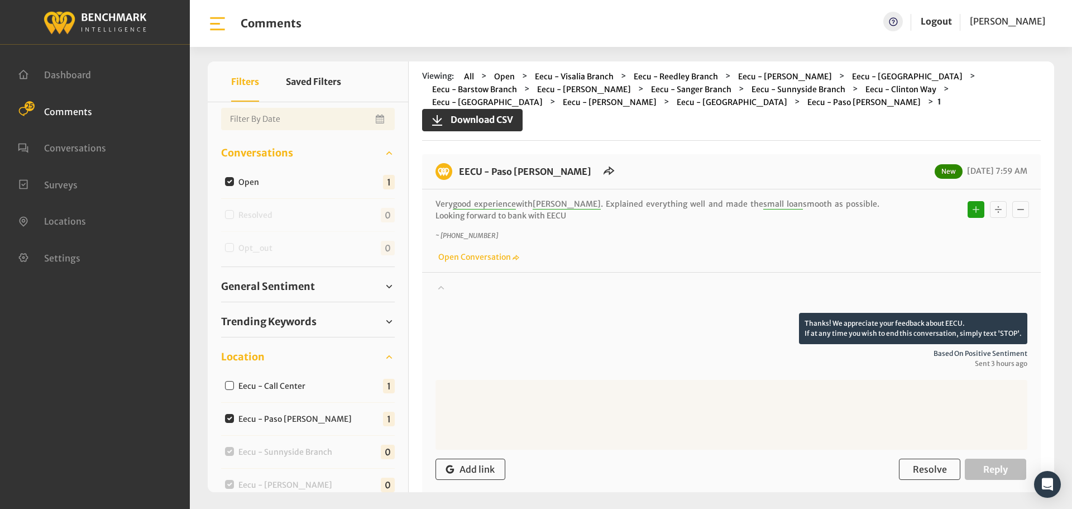
click at [447, 287] on icon at bounding box center [441, 286] width 11 height 13
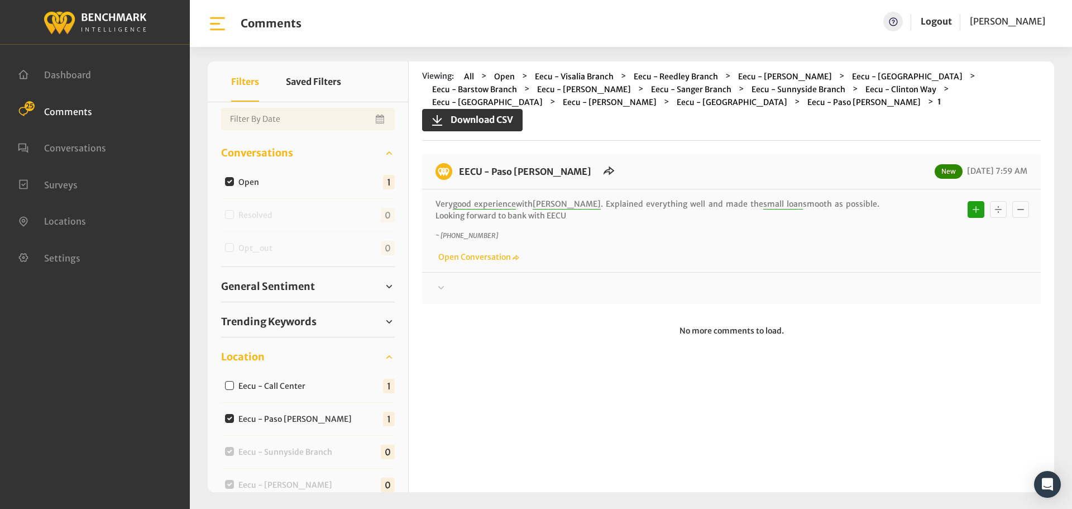
drag, startPoint x: 560, startPoint y: 215, endPoint x: 456, endPoint y: 165, distance: 115.4
click at [456, 165] on div "EECU - Paso [PERSON_NAME] New [DATE] 7:59 AM Very good experience with [PERSON_…" at bounding box center [731, 229] width 619 height 150
click at [484, 289] on div at bounding box center [732, 287] width 592 height 13
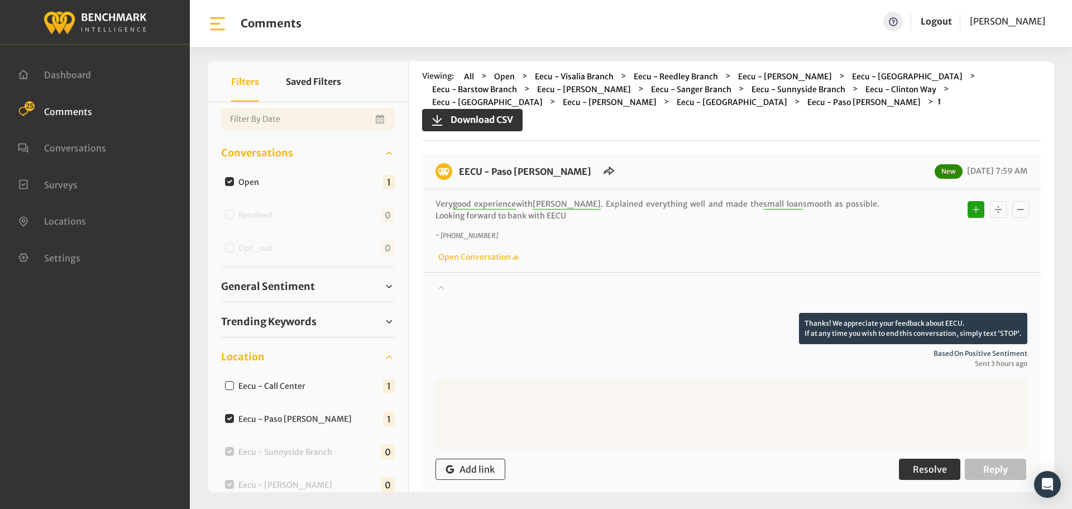
click at [937, 466] on span "Resolve" at bounding box center [930, 469] width 34 height 11
